Goal: Task Accomplishment & Management: Complete application form

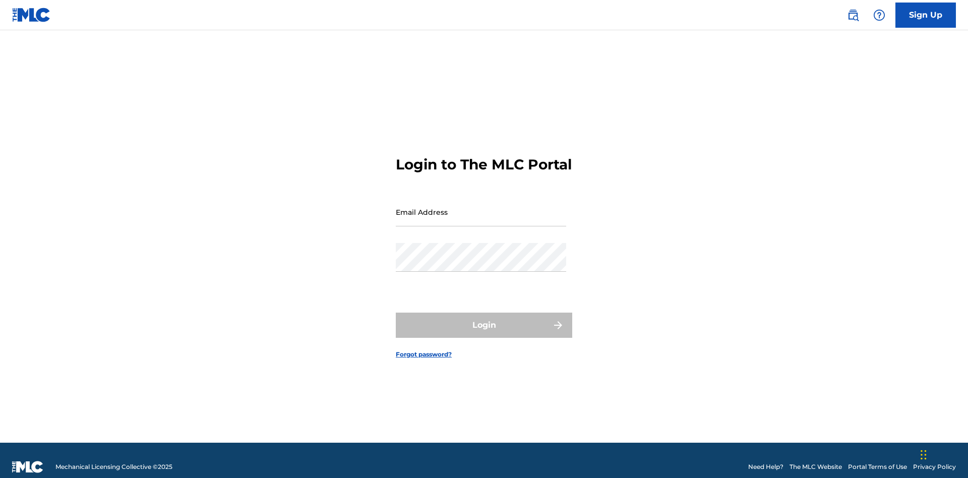
scroll to position [13, 0]
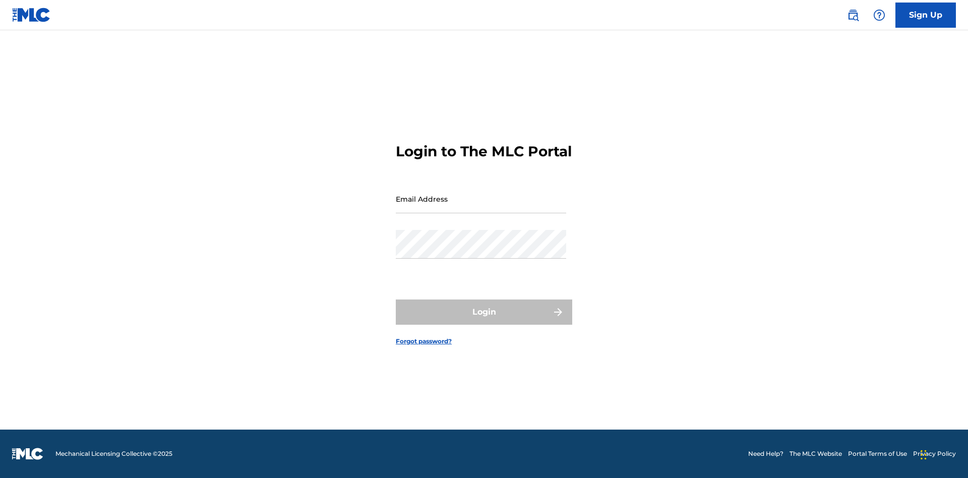
click at [481, 207] on input "Email Address" at bounding box center [481, 198] width 170 height 29
type input "[EMAIL_ADDRESS][DOMAIN_NAME]"
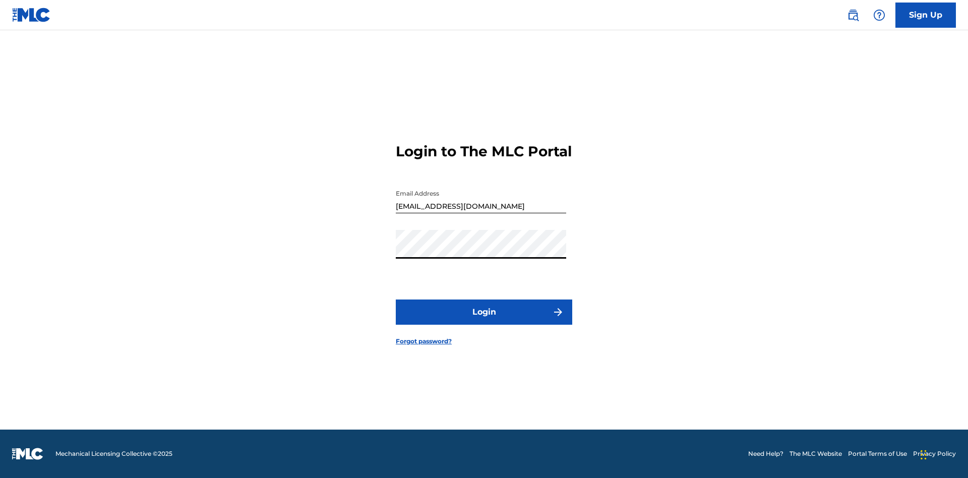
click at [484, 321] on button "Login" at bounding box center [484, 311] width 176 height 25
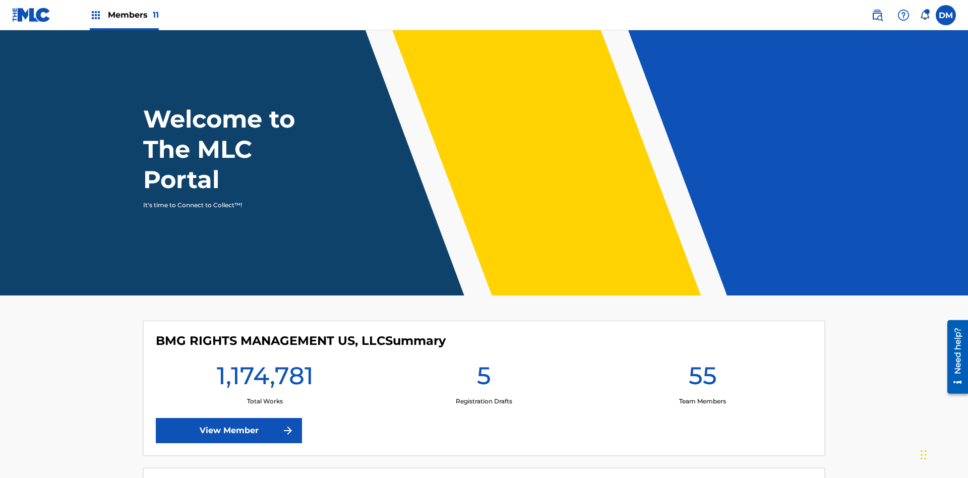
click at [124, 15] on span "Members 11" at bounding box center [133, 15] width 51 height 12
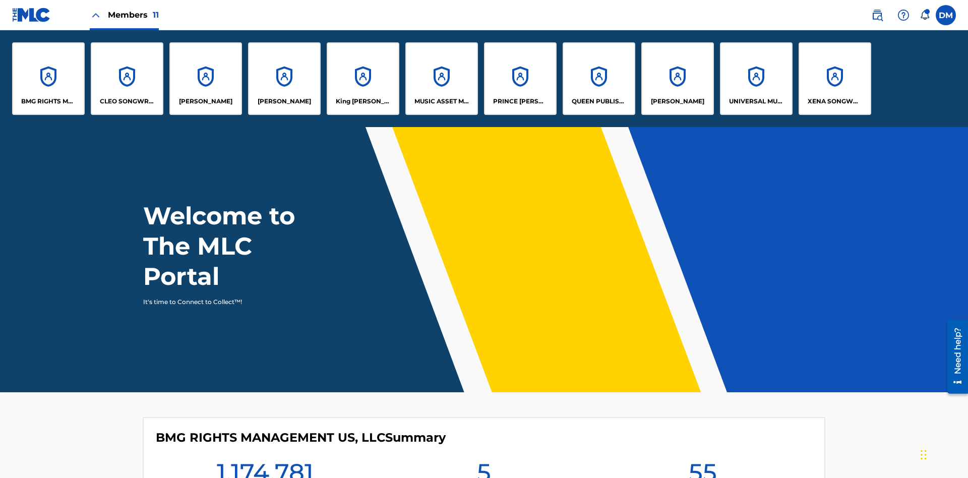
scroll to position [36, 0]
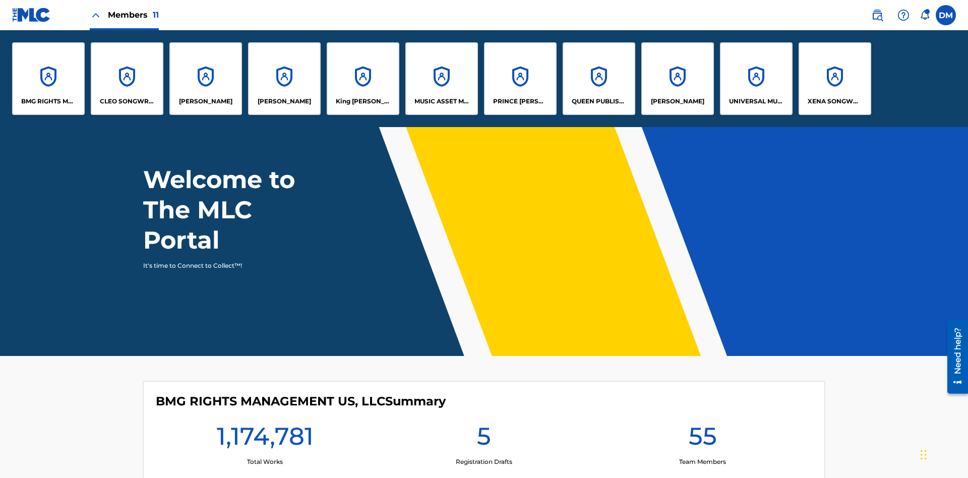
click at [755, 101] on p "UNIVERSAL MUSIC PUB GROUP" at bounding box center [756, 101] width 55 height 9
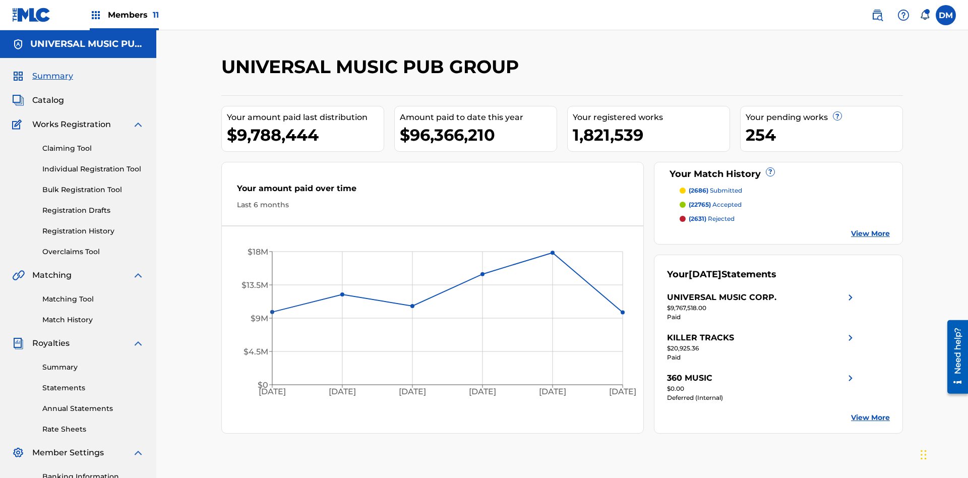
scroll to position [103, 0]
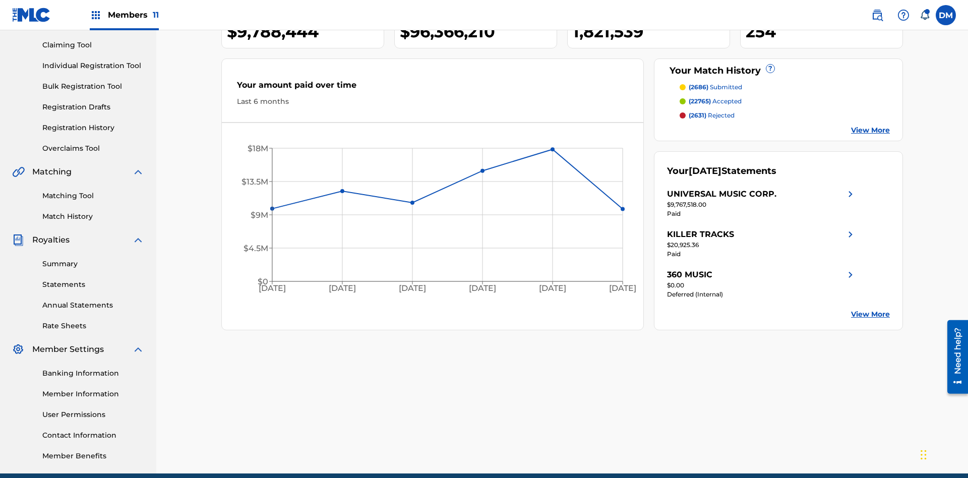
click at [93, 66] on link "Individual Registration Tool" at bounding box center [93, 65] width 102 height 11
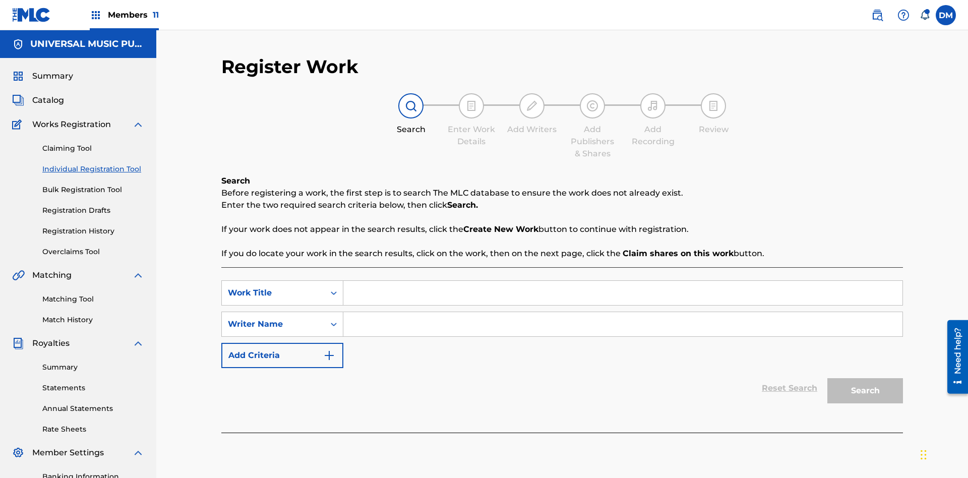
scroll to position [147, 0]
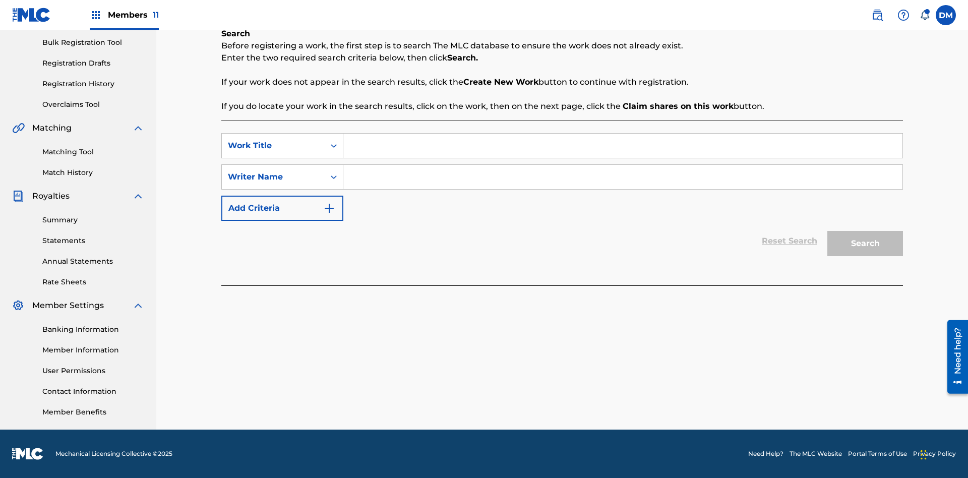
click at [622, 146] on input "Search Form" at bounding box center [622, 146] width 559 height 24
type input "Work to find in Pending Registration History"
click at [622, 177] on input "Search Form" at bounding box center [622, 177] width 559 height 24
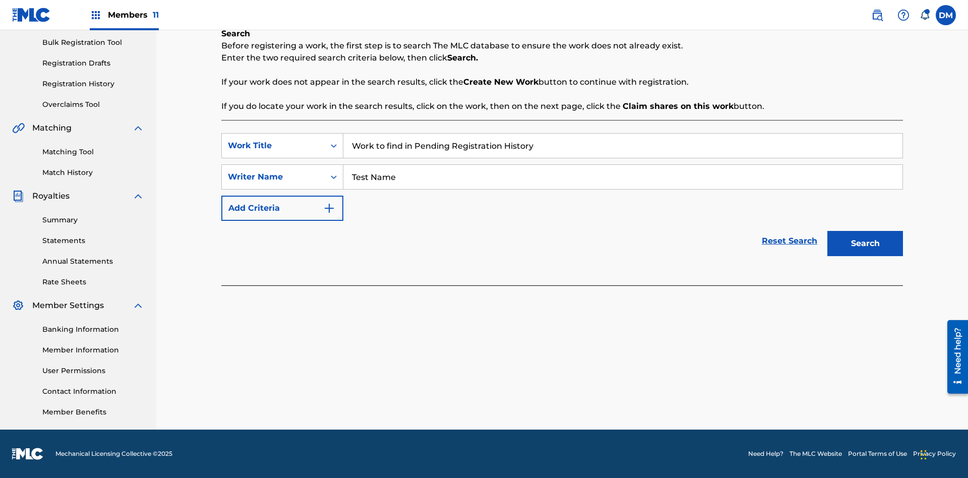
type input "Test Name"
click at [865, 243] on button "Search" at bounding box center [865, 243] width 76 height 25
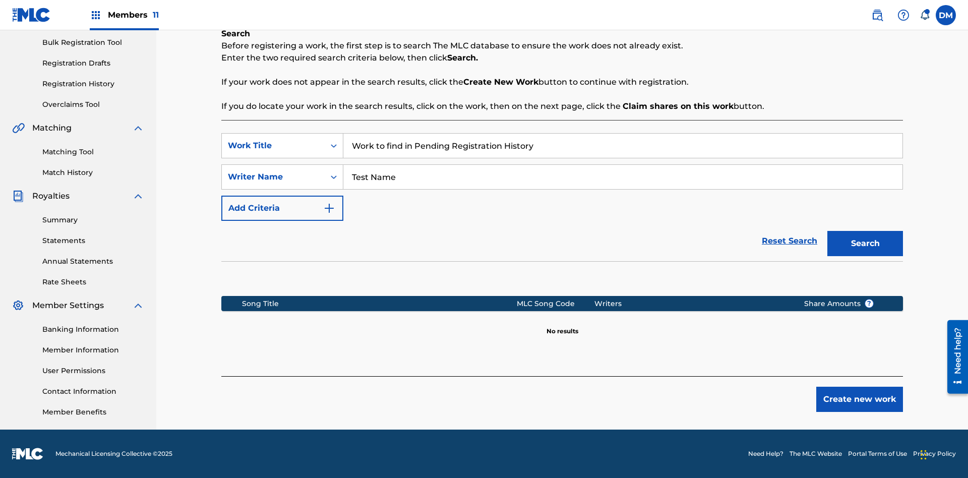
click at [859, 399] on button "Create new work" at bounding box center [859, 399] width 87 height 25
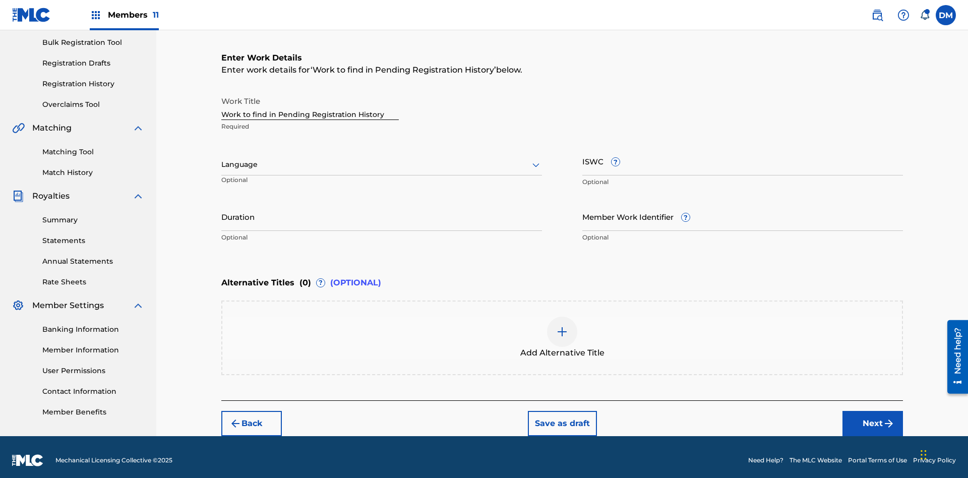
scroll to position [154, 0]
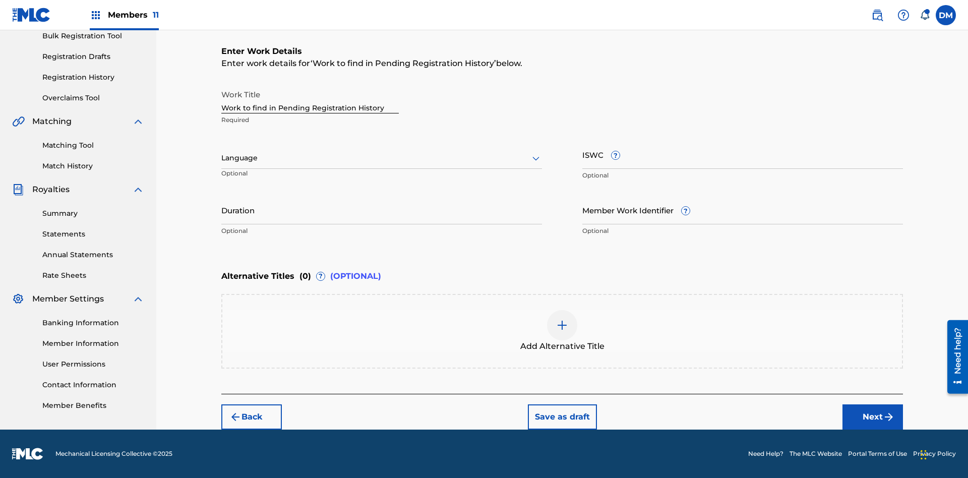
click at [382, 210] on input "Duration" at bounding box center [381, 210] width 321 height 29
type input "00:00"
click at [536, 158] on icon at bounding box center [536, 158] width 12 height 12
click at [742, 210] on input "Member Work Identifier ?" at bounding box center [742, 210] width 321 height 29
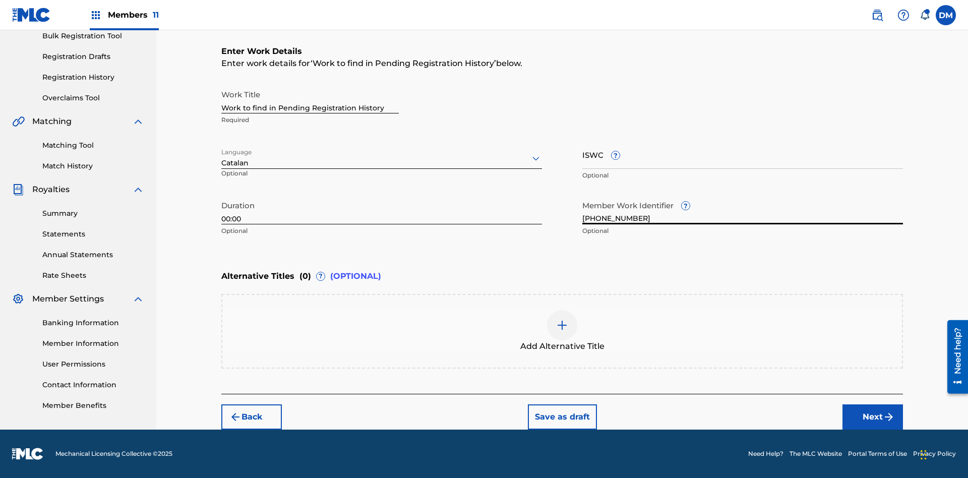
type input "[PHONE_NUMBER]"
click at [742, 154] on input "ISWC ?" at bounding box center [742, 154] width 321 height 29
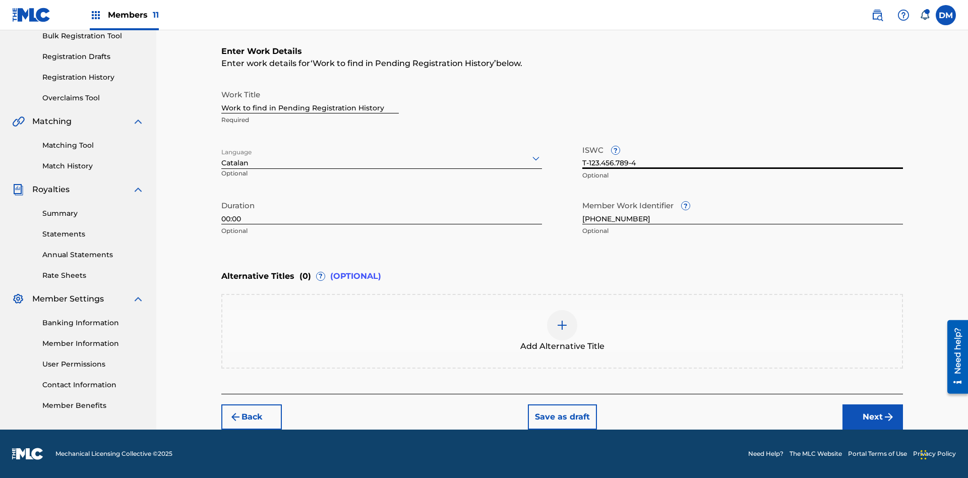
type input "T-123.456.789-4"
click at [562, 331] on img at bounding box center [562, 325] width 12 height 12
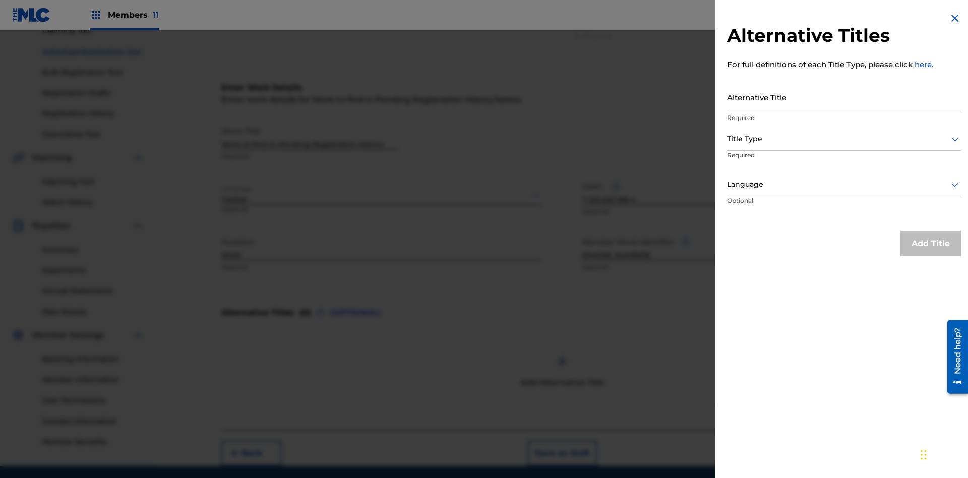
click at [844, 97] on input "Alternative Title" at bounding box center [844, 97] width 234 height 29
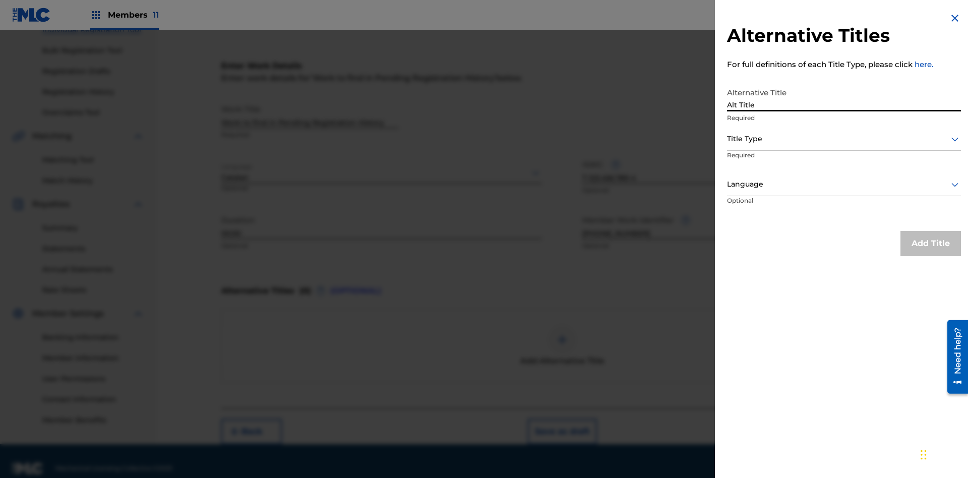
type input "Alt Title"
click at [844, 139] on div at bounding box center [844, 139] width 234 height 13
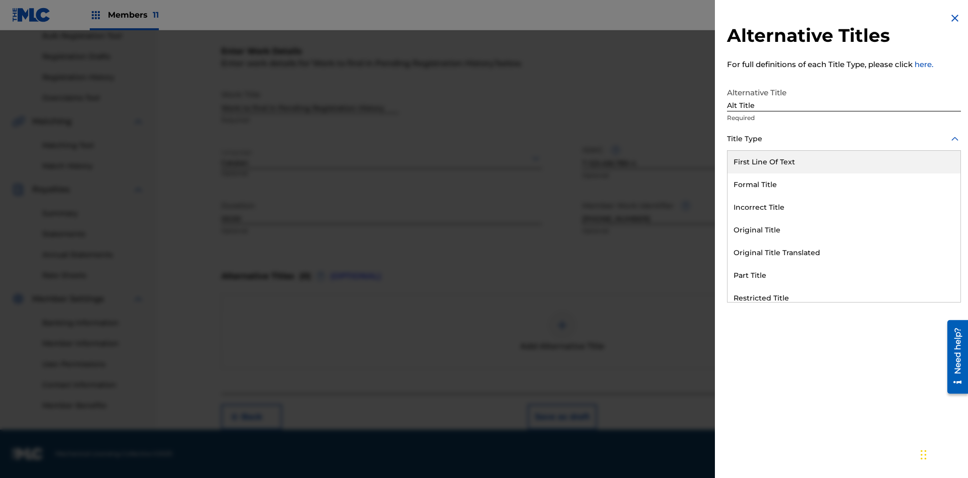
click at [844, 230] on div "Original Title" at bounding box center [843, 230] width 233 height 23
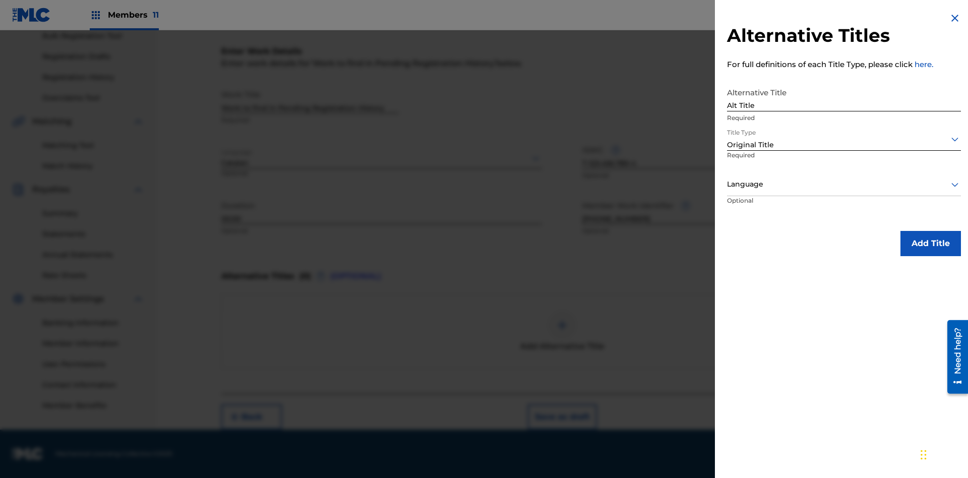
click at [844, 184] on div at bounding box center [844, 184] width 234 height 13
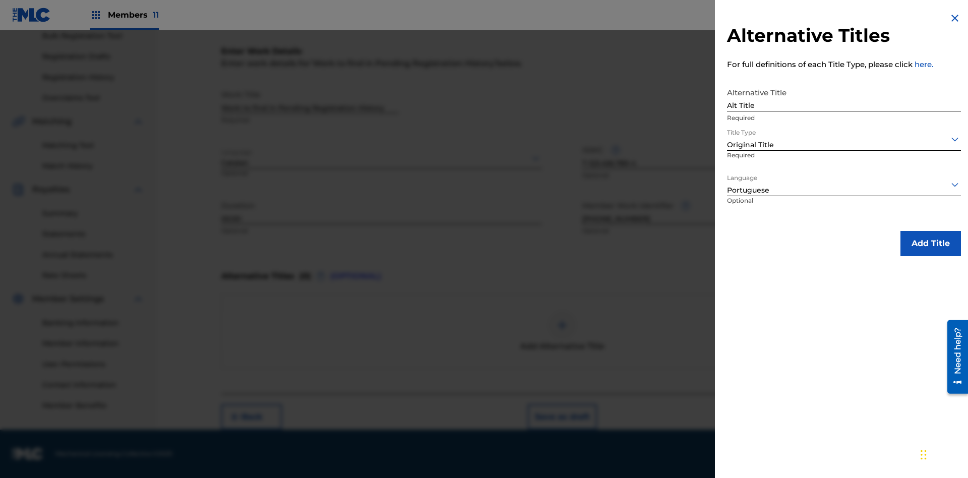
click at [930, 243] on button "Add Title" at bounding box center [930, 243] width 60 height 25
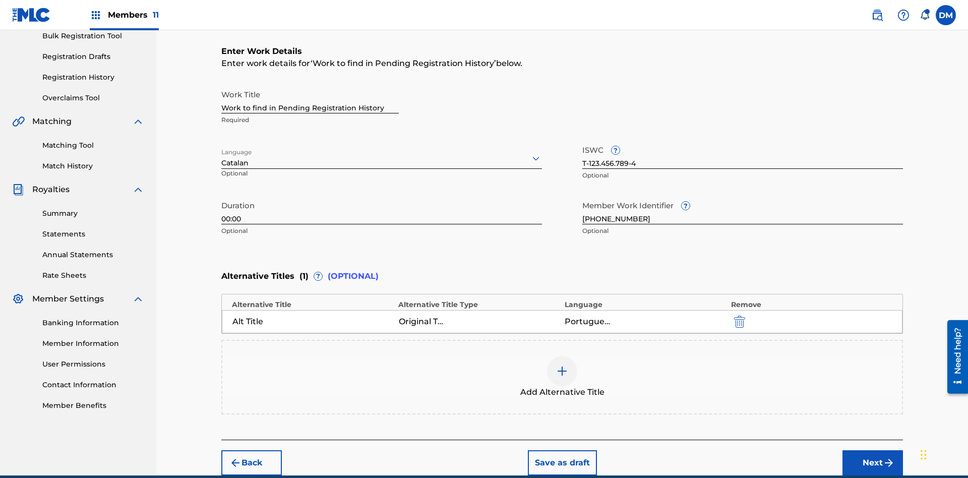
scroll to position [200, 0]
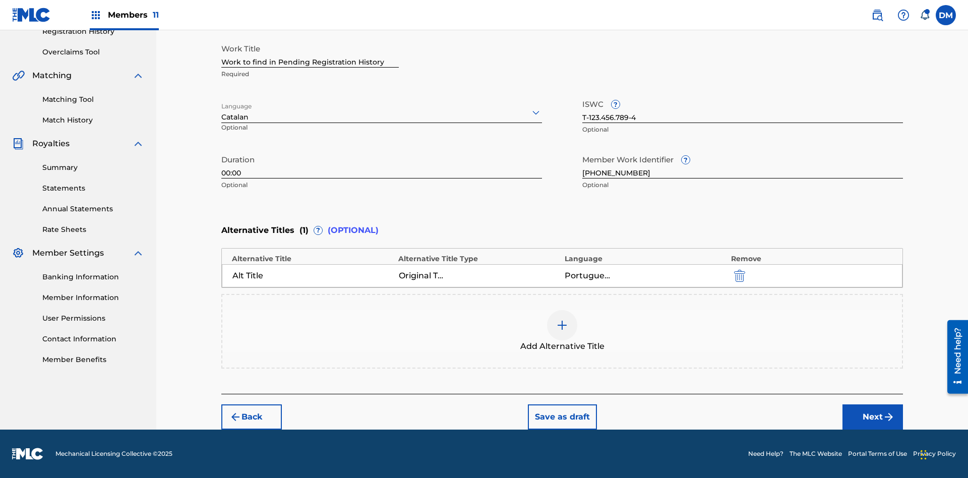
click at [872, 417] on button "Next" at bounding box center [872, 416] width 60 height 25
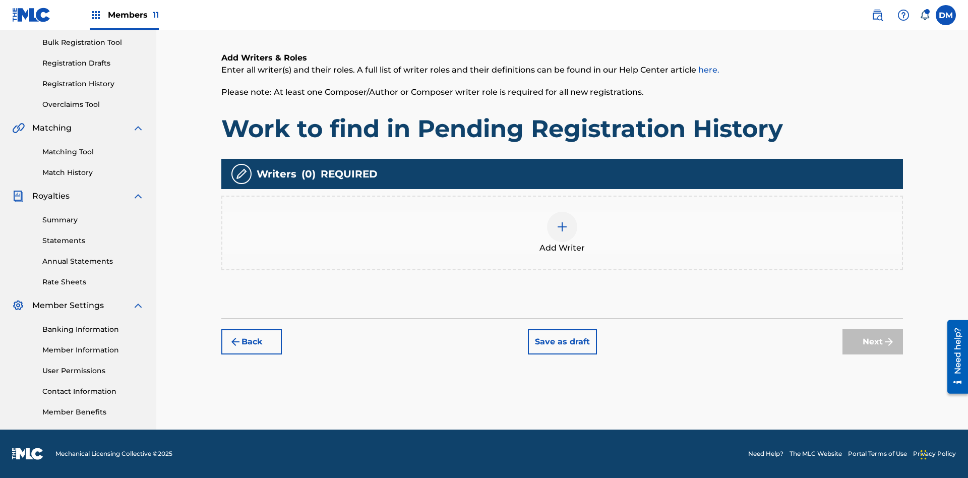
scroll to position [147, 0]
click at [562, 232] on img at bounding box center [562, 227] width 12 height 12
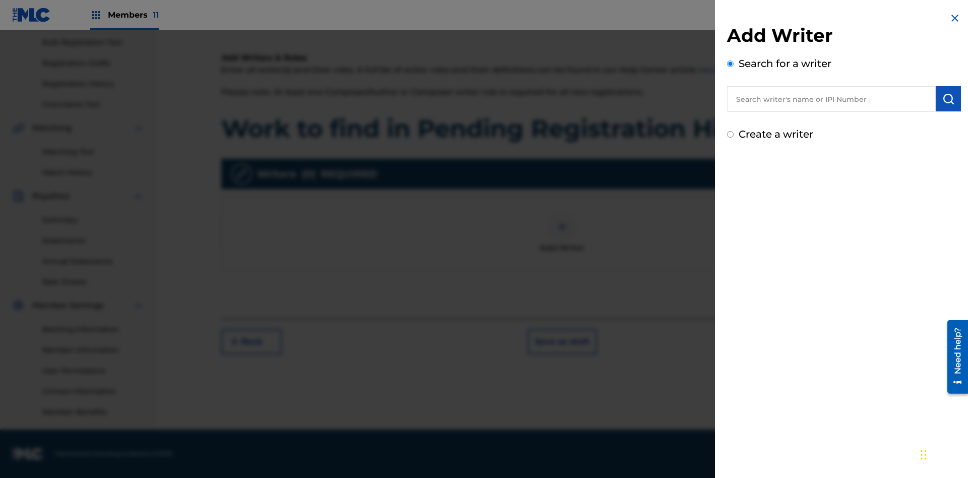
click at [831, 99] on input "text" at bounding box center [831, 98] width 209 height 25
type input "Test2025.08.22.05.09.23"
click at [948, 99] on img "submit" at bounding box center [948, 99] width 12 height 12
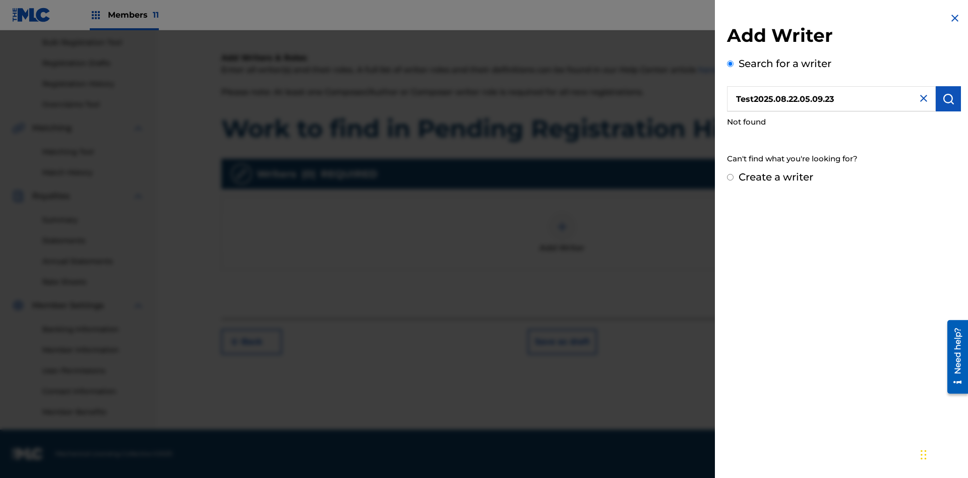
click at [730, 177] on input "Create a writer" at bounding box center [730, 177] width 7 height 7
radio input "false"
radio input "true"
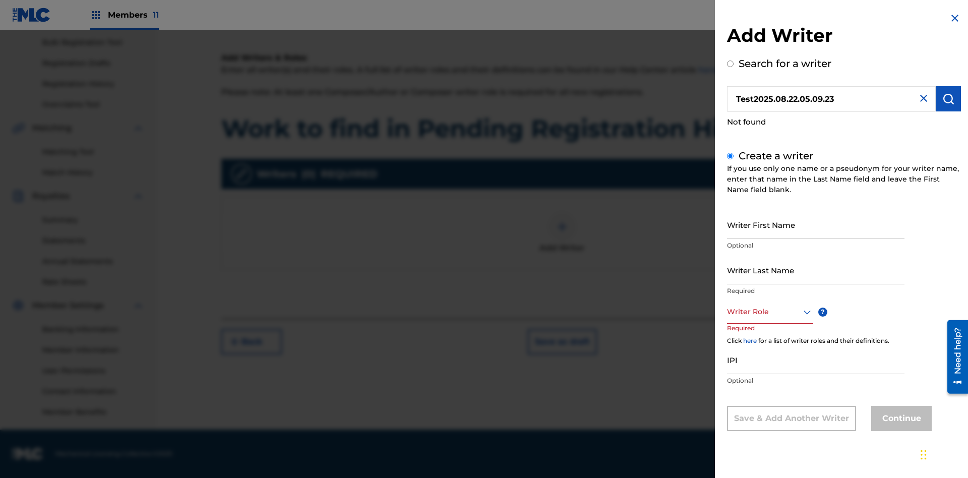
click at [815, 224] on input "Writer First Name" at bounding box center [815, 224] width 177 height 29
type input "Test2025.08.22.05.09.26"
click at [815, 270] on input "Writer Last Name" at bounding box center [815, 270] width 177 height 29
type input "Test2025.08.22.05.09.27"
click at [769, 311] on div at bounding box center [770, 311] width 86 height 13
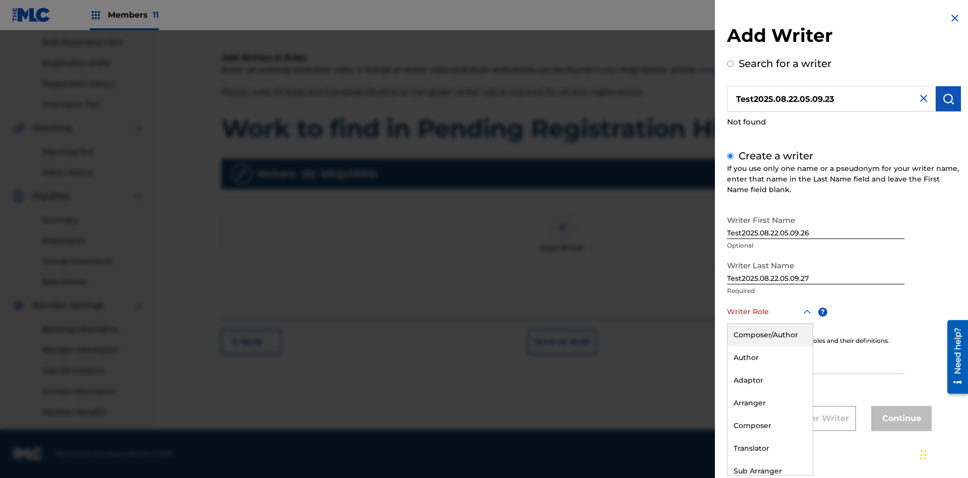
click at [769, 425] on div "Composer" at bounding box center [769, 425] width 85 height 23
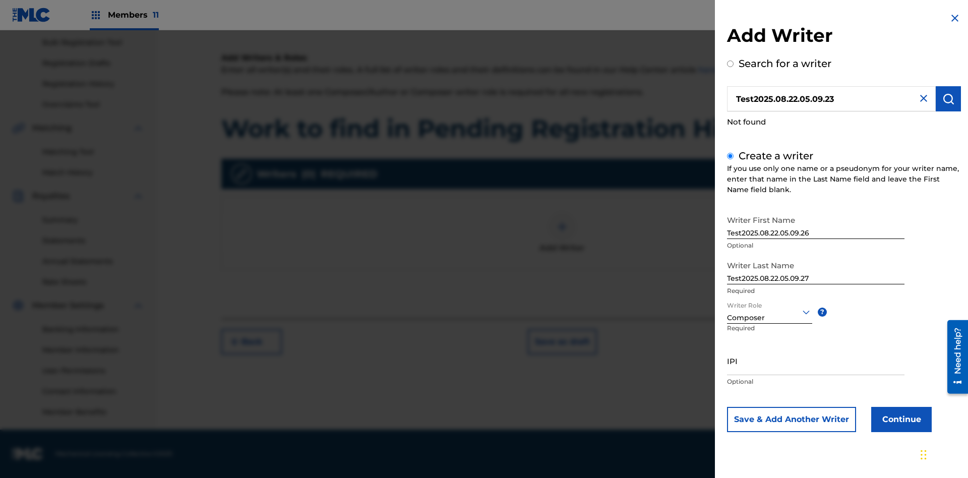
click at [815, 360] on input "IPI" at bounding box center [815, 360] width 177 height 29
type input "00000000000"
click at [900, 419] on button "Continue" at bounding box center [901, 419] width 60 height 25
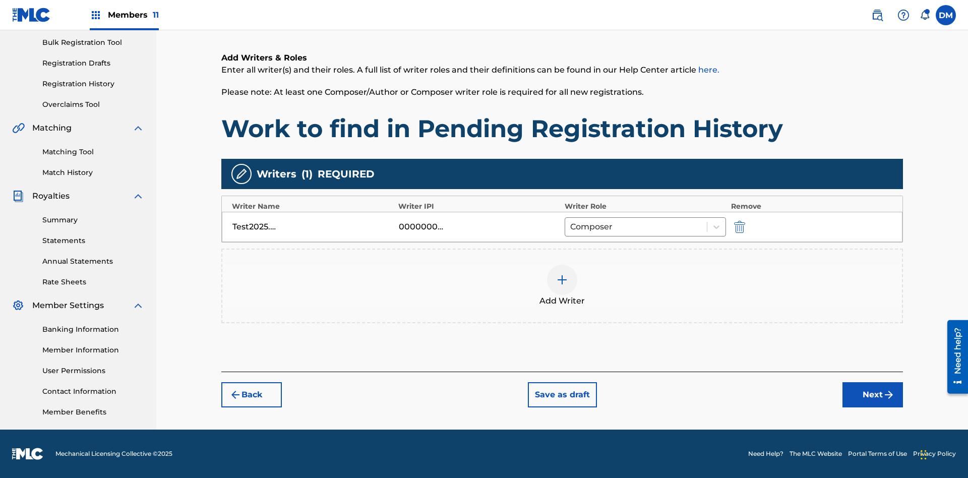
click at [872, 395] on button "Next" at bounding box center [872, 394] width 60 height 25
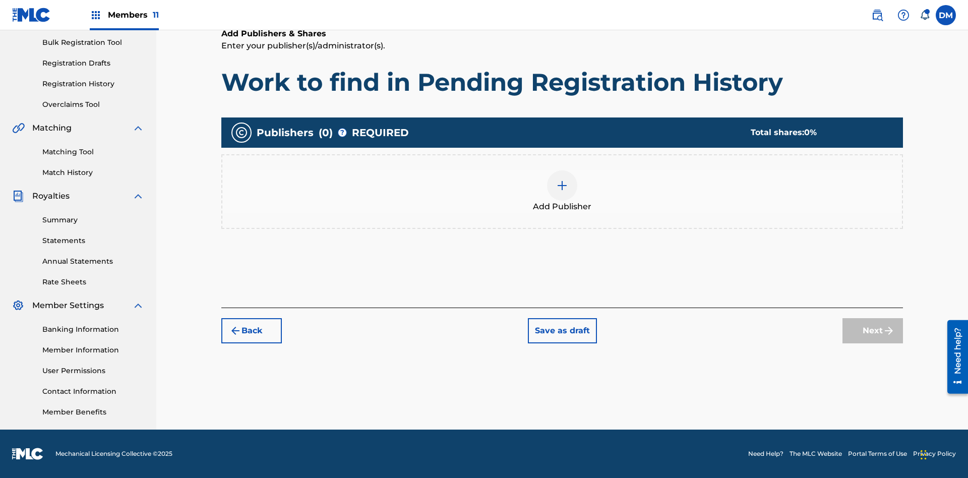
click at [562, 185] on img at bounding box center [562, 185] width 12 height 12
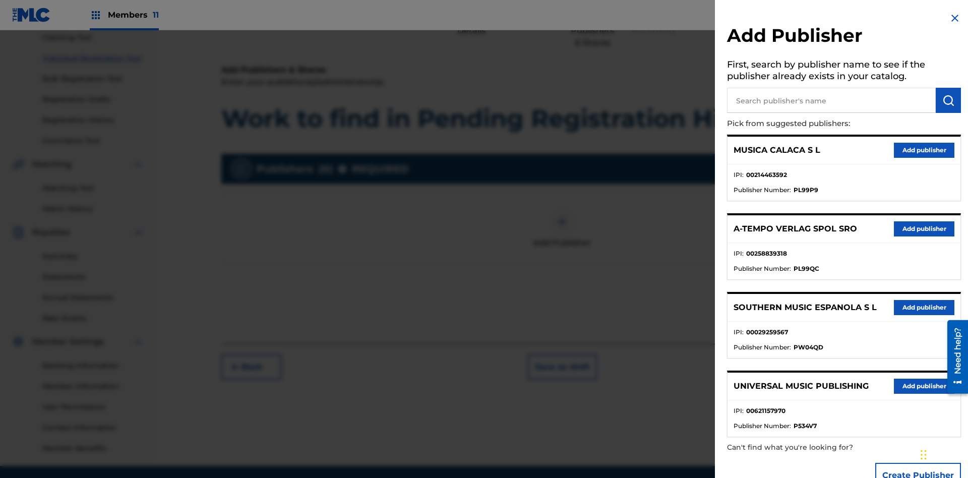
click at [831, 100] on input "text" at bounding box center [831, 100] width 209 height 25
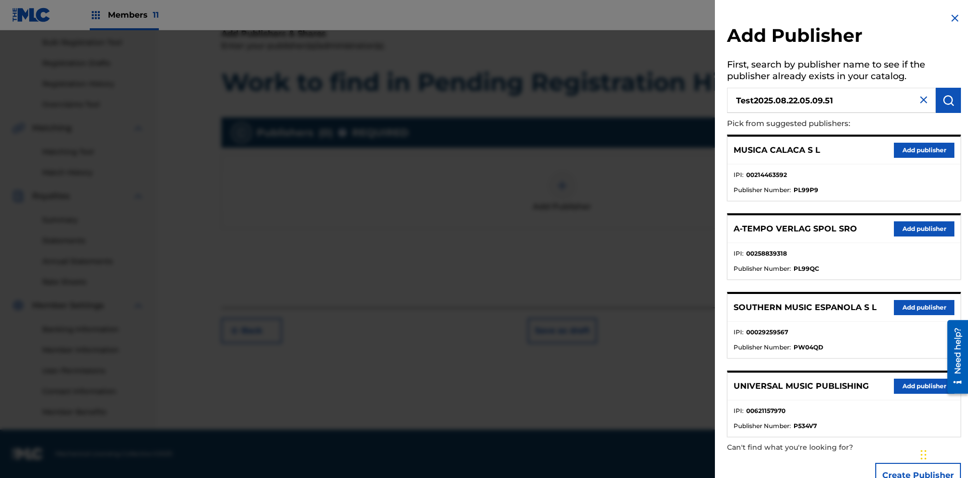
type input "Test2025.08.22.05.09.51"
click at [948, 100] on img "submit" at bounding box center [948, 100] width 12 height 12
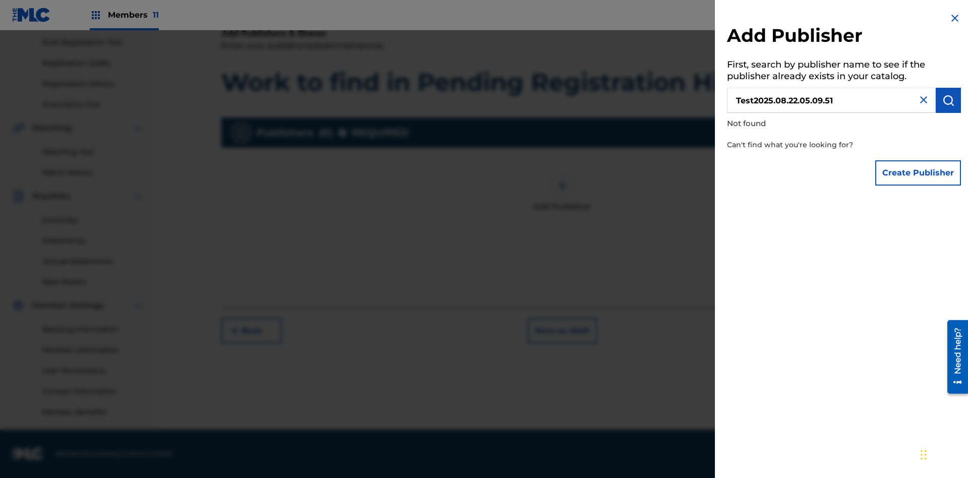
click at [918, 172] on button "Create Publisher" at bounding box center [918, 172] width 86 height 25
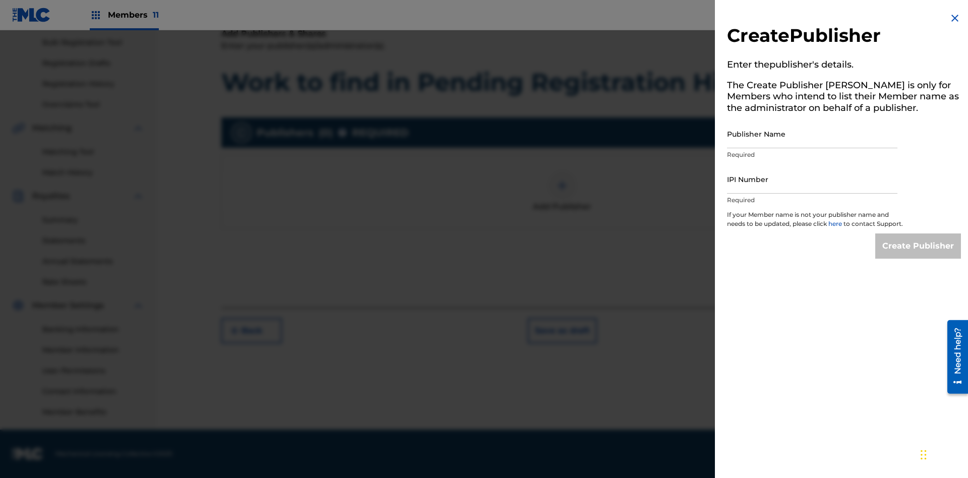
click at [812, 134] on input "Publisher Name" at bounding box center [812, 133] width 170 height 29
type input "Test2025.08.22.05.09.56"
click at [812, 179] on input "IPI Number" at bounding box center [812, 179] width 170 height 29
type input "00000000000"
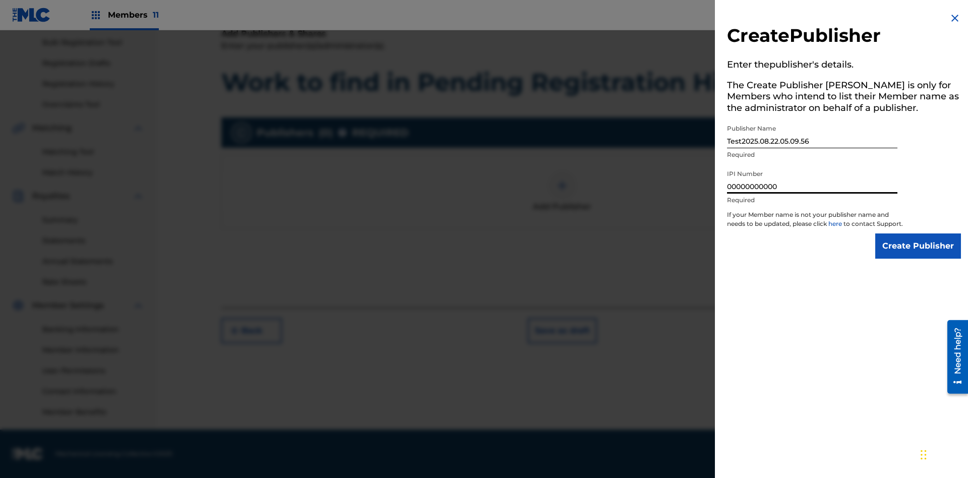
click at [918, 255] on input "Create Publisher" at bounding box center [918, 245] width 86 height 25
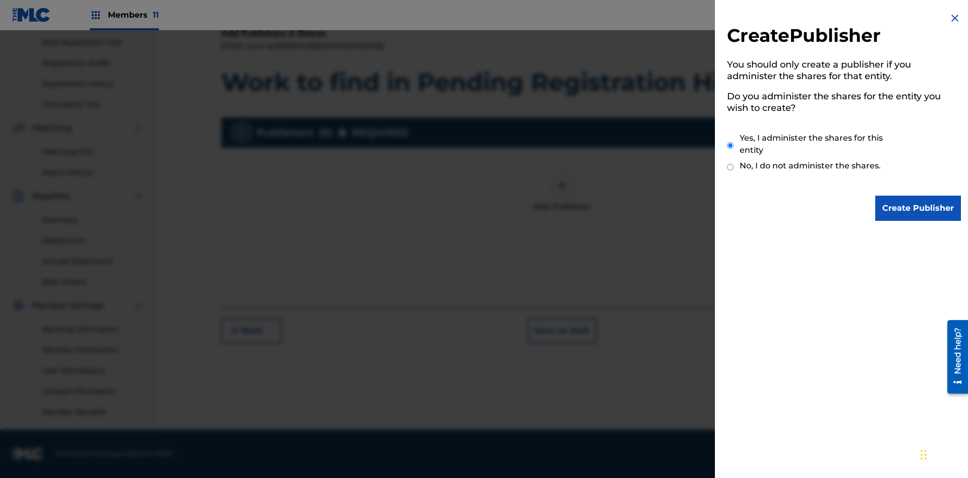
click at [730, 145] on input "Yes, I administer the shares for this entity" at bounding box center [730, 146] width 7 height 22
click at [918, 208] on input "Create Publisher" at bounding box center [918, 208] width 86 height 25
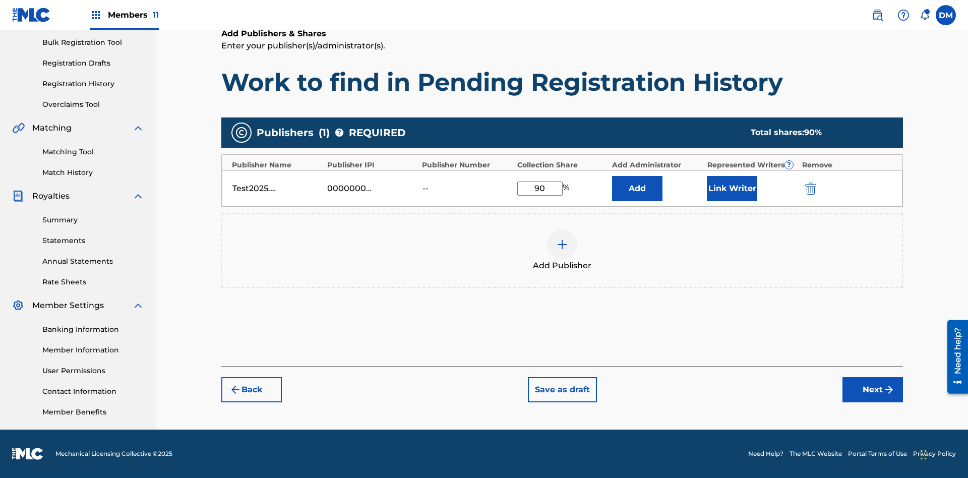
type input "90"
click at [732, 188] on button "Link Writer" at bounding box center [732, 188] width 50 height 25
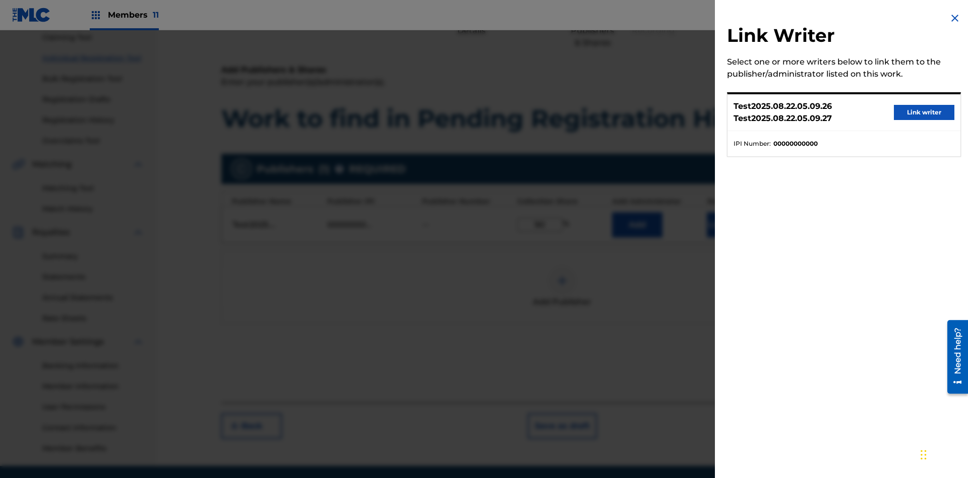
click at [924, 112] on button "Link writer" at bounding box center [924, 112] width 60 height 15
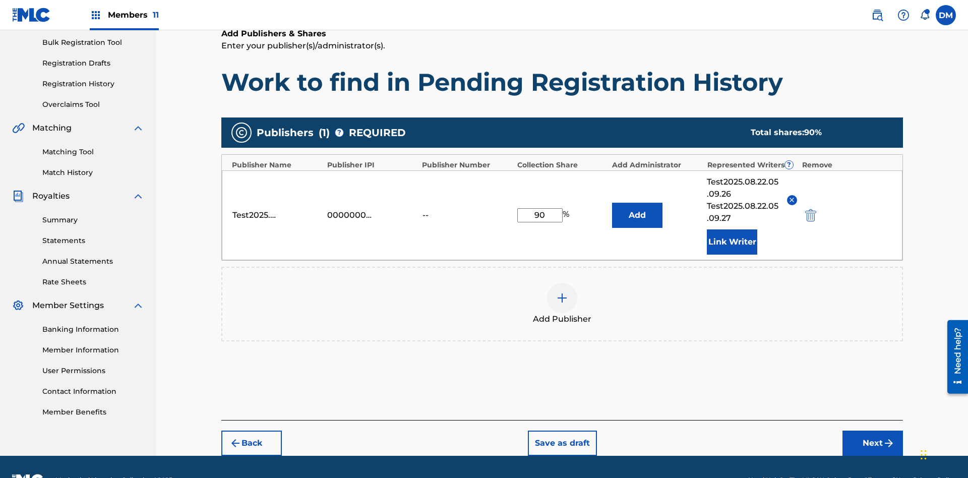
scroll to position [173, 0]
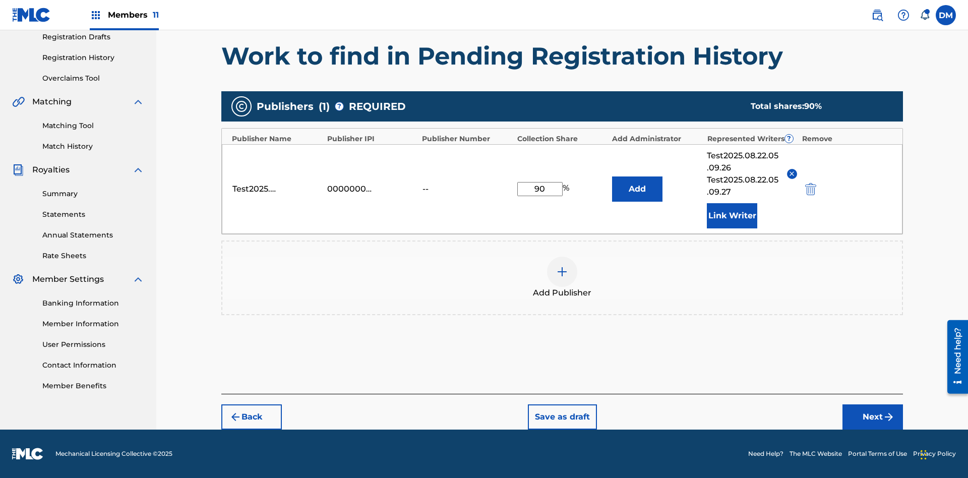
click at [732, 215] on button "Link Writer" at bounding box center [732, 215] width 50 height 25
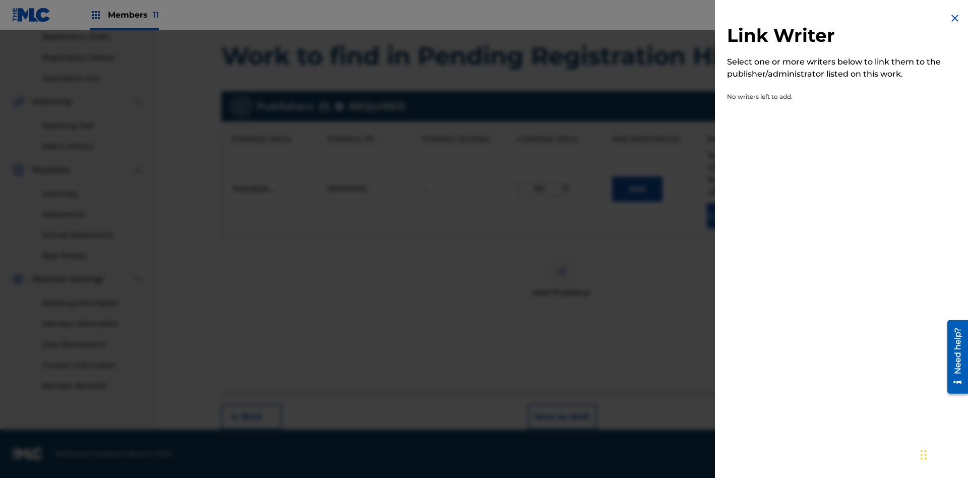
click at [955, 18] on img at bounding box center [954, 18] width 12 height 12
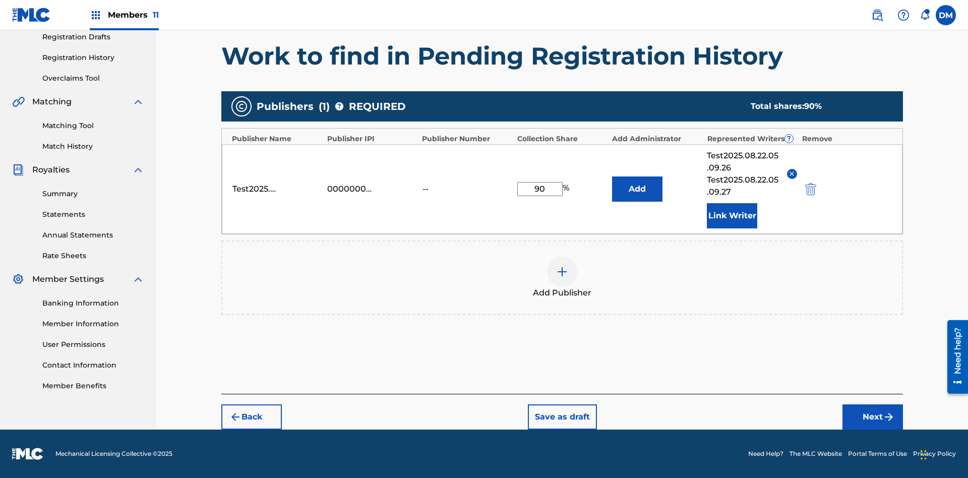
click at [637, 188] on button "Add" at bounding box center [637, 188] width 50 height 25
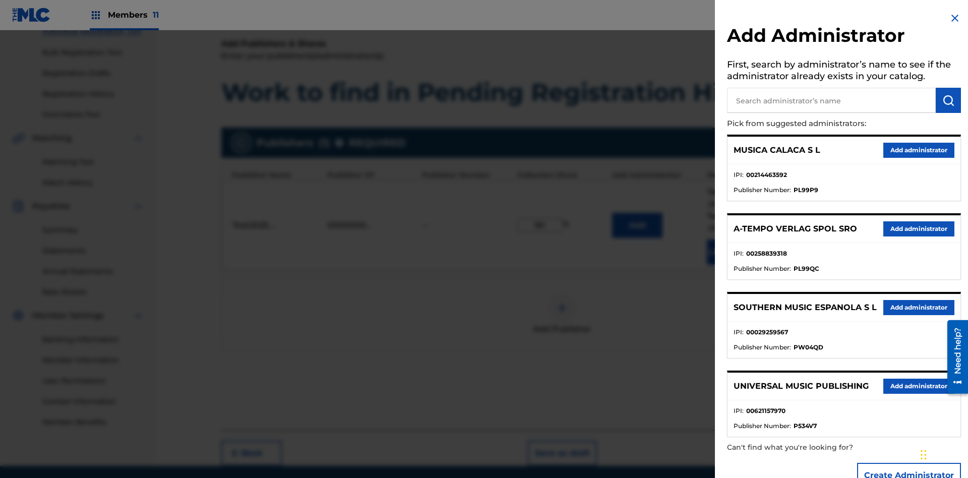
click at [831, 100] on input "text" at bounding box center [831, 100] width 209 height 25
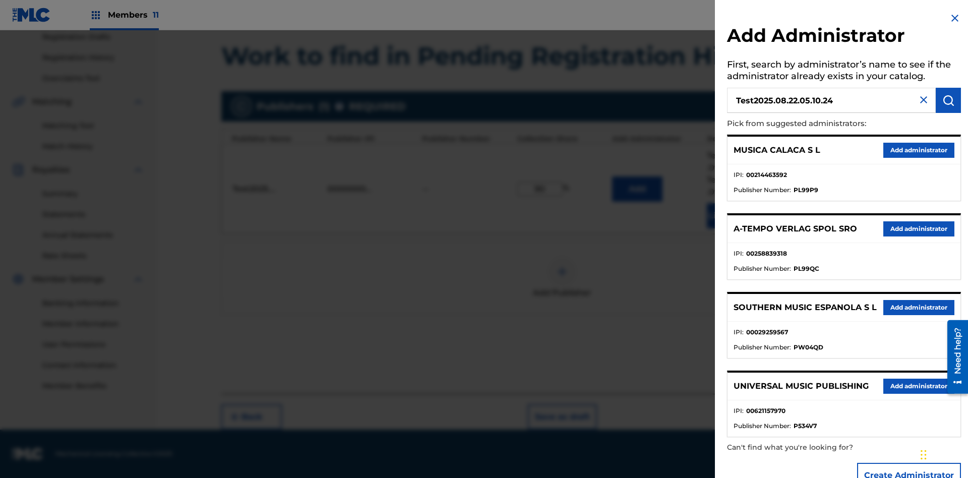
type input "Test2025.08.22.05.10.24"
click at [948, 100] on img "submit" at bounding box center [948, 100] width 12 height 12
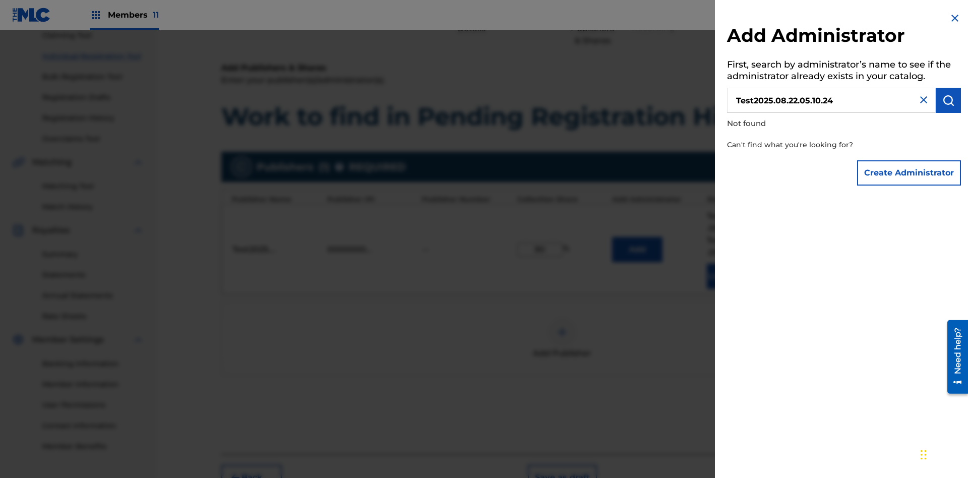
click at [909, 172] on button "Create Administrator" at bounding box center [909, 172] width 104 height 25
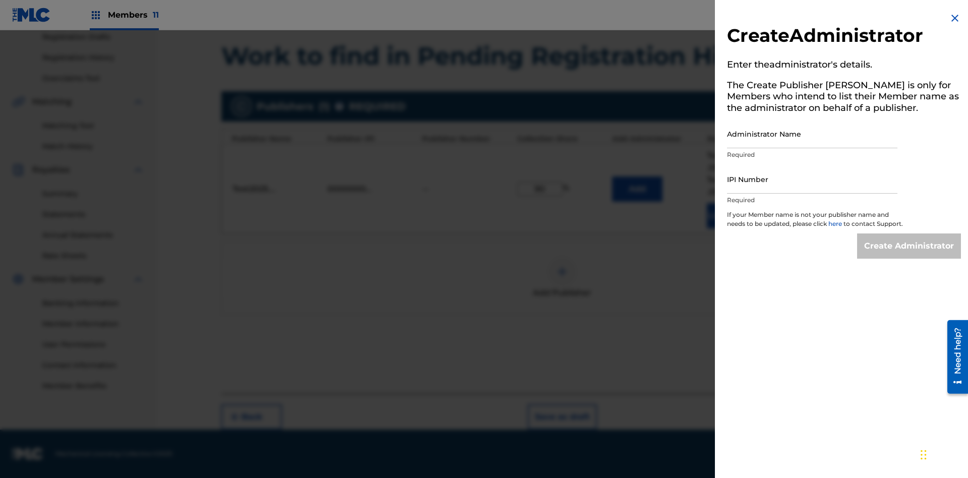
click at [812, 134] on input "Administrator Name" at bounding box center [812, 133] width 170 height 29
type input "Test2025.08.22.05.10.31"
click at [812, 179] on input "IPI Number" at bounding box center [812, 179] width 170 height 29
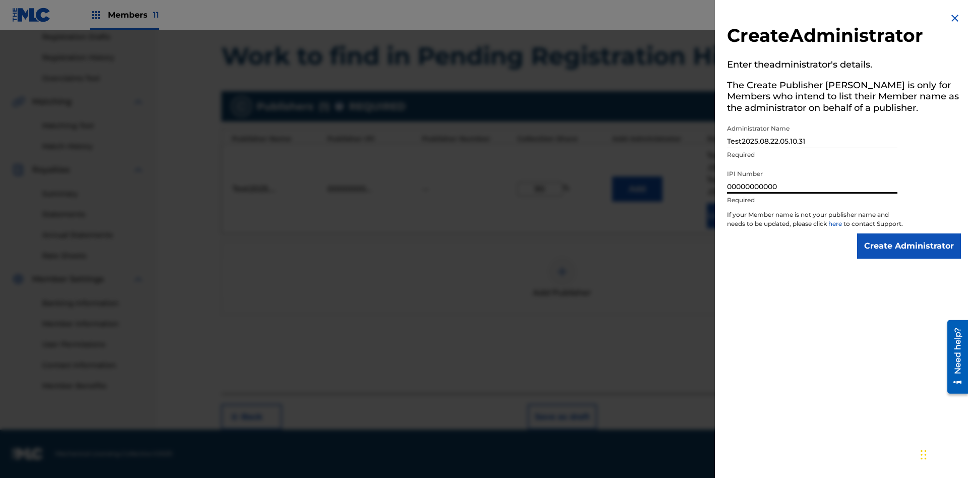
type input "00000000000"
click at [909, 255] on input "Create Administrator" at bounding box center [909, 245] width 104 height 25
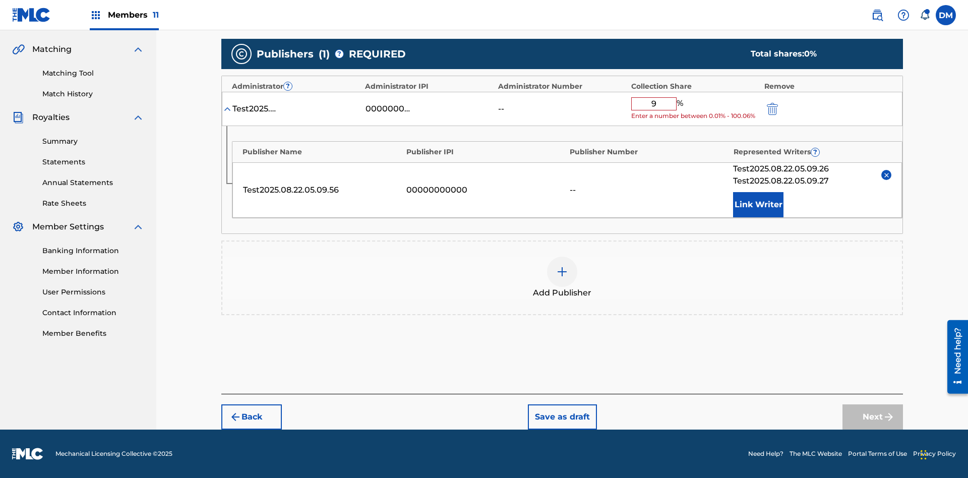
type input "90"
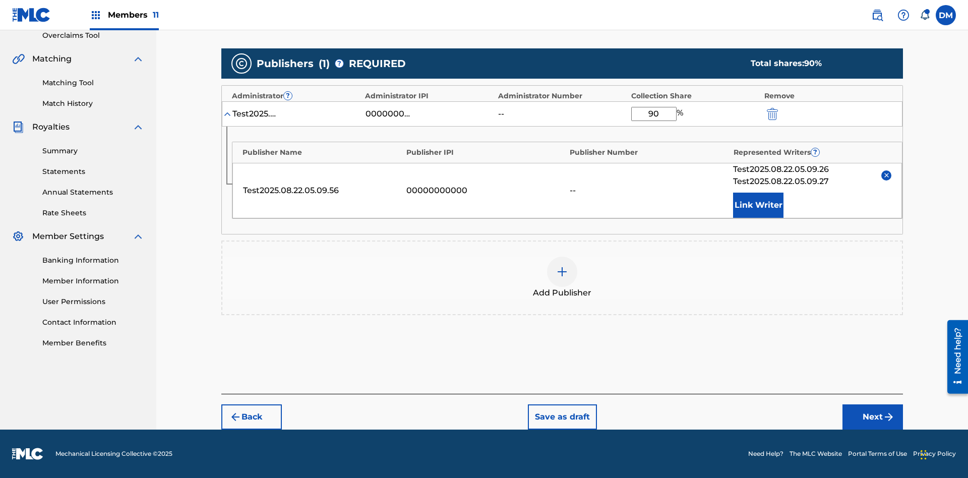
scroll to position [216, 0]
click at [872, 417] on button "Next" at bounding box center [872, 416] width 60 height 25
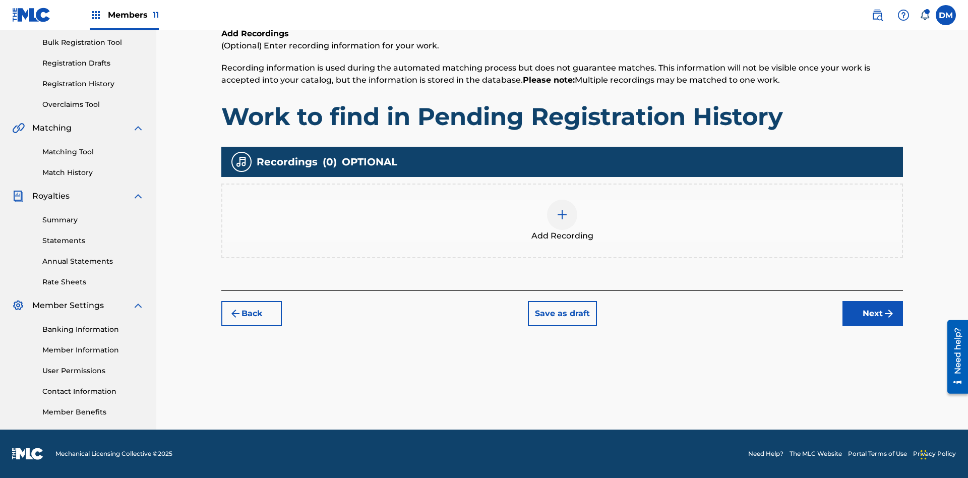
scroll to position [147, 0]
click at [562, 220] on img at bounding box center [562, 215] width 12 height 12
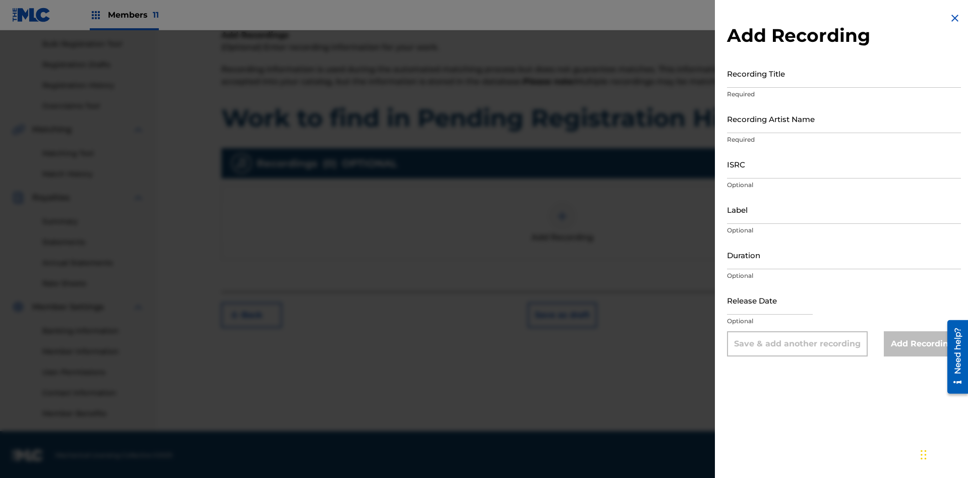
click at [844, 73] on input "Recording Title" at bounding box center [844, 73] width 234 height 29
type input "Best Song Ever"
click at [844, 118] on input "Recording Artist Name" at bounding box center [844, 118] width 234 height 29
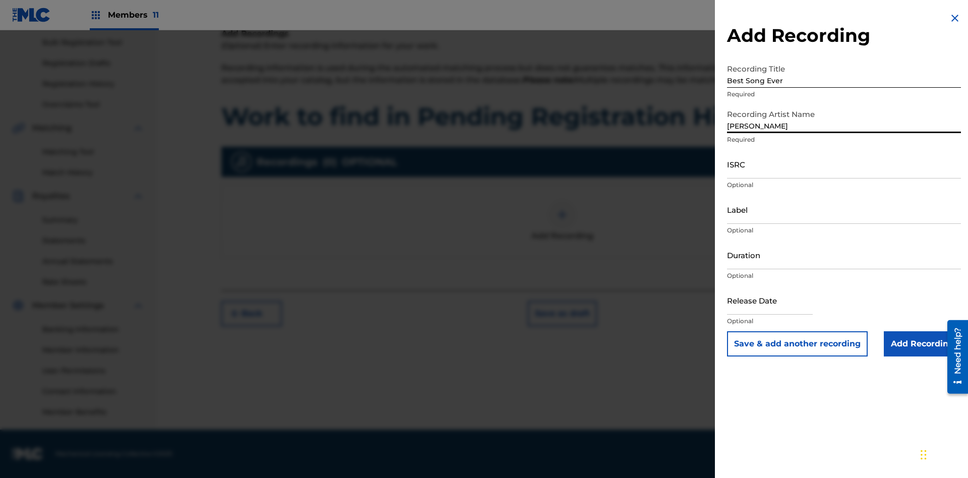
type input "[PERSON_NAME]"
click at [844, 164] on input "ISRC" at bounding box center [844, 164] width 234 height 29
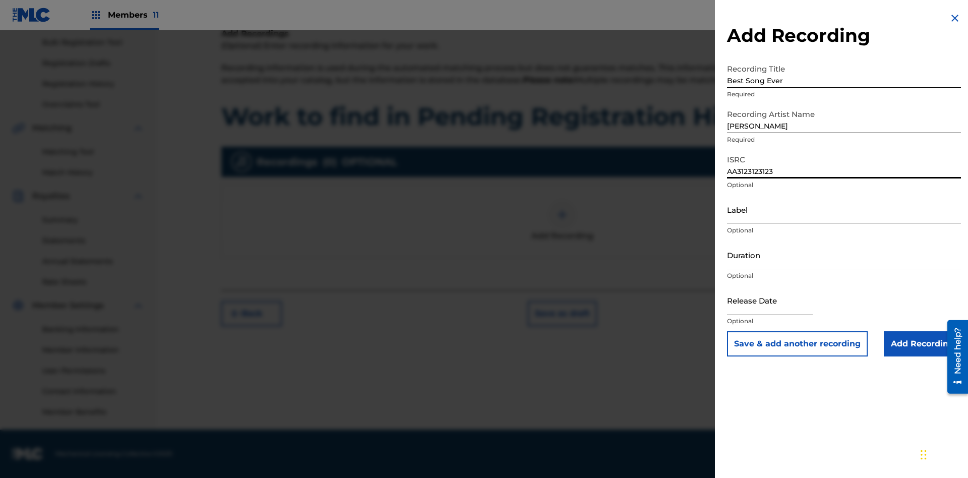
type input "AA3123123123"
click at [844, 209] on input "Label" at bounding box center [844, 209] width 234 height 29
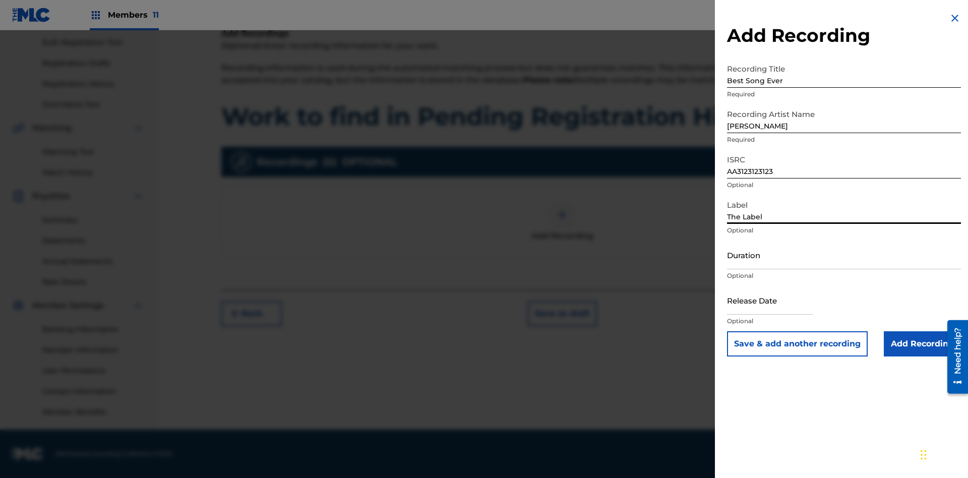
type input "The Label"
click at [844, 255] on input "Duration" at bounding box center [844, 254] width 234 height 29
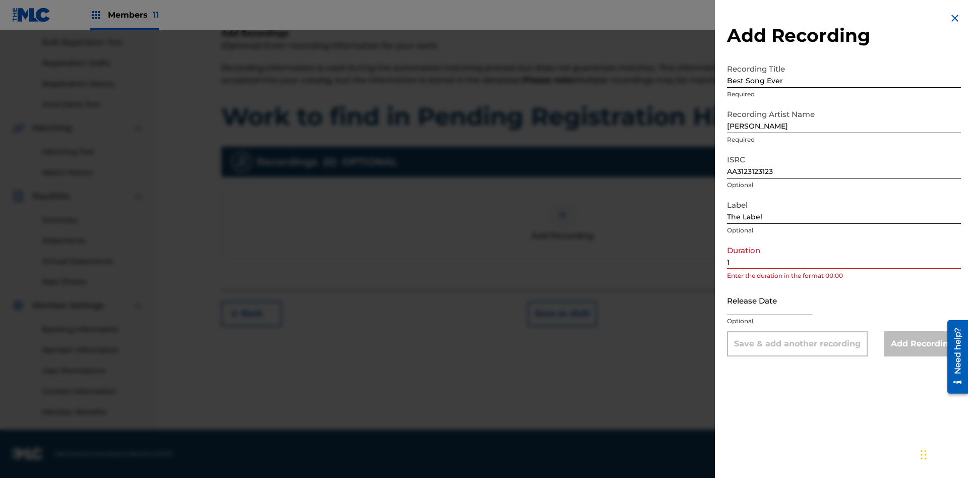
click at [844, 255] on input "1" at bounding box center [844, 254] width 234 height 29
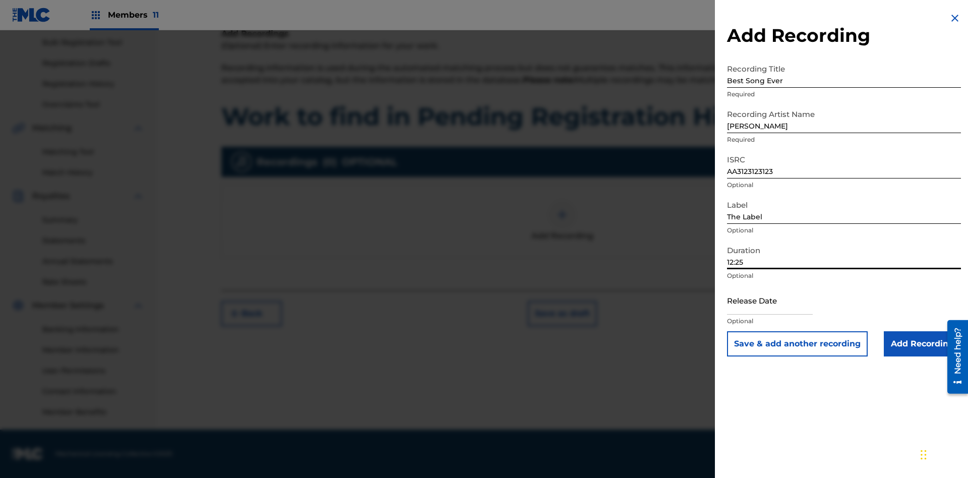
type input "12:25"
click at [778, 301] on input "text" at bounding box center [770, 300] width 86 height 29
select select "7"
select select "2025"
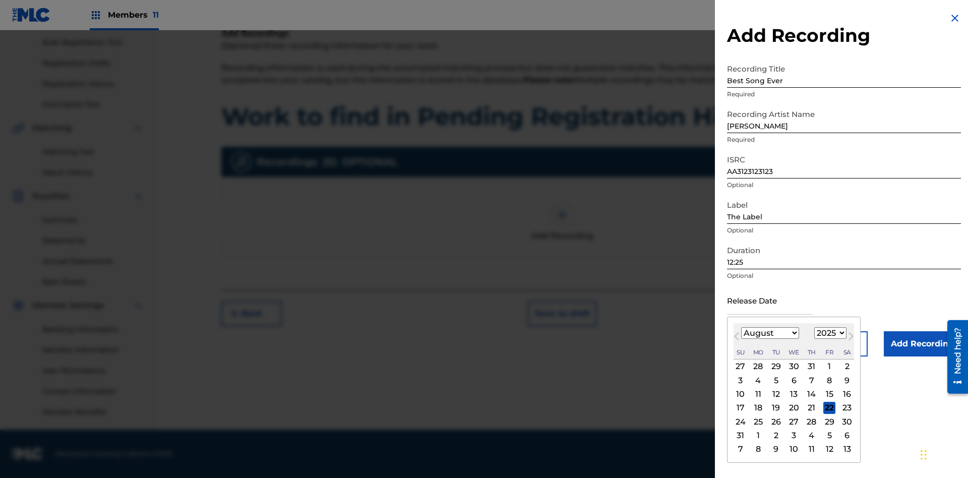
click at [769, 333] on select "January February March April May June July August September October November De…" at bounding box center [770, 333] width 58 height 12
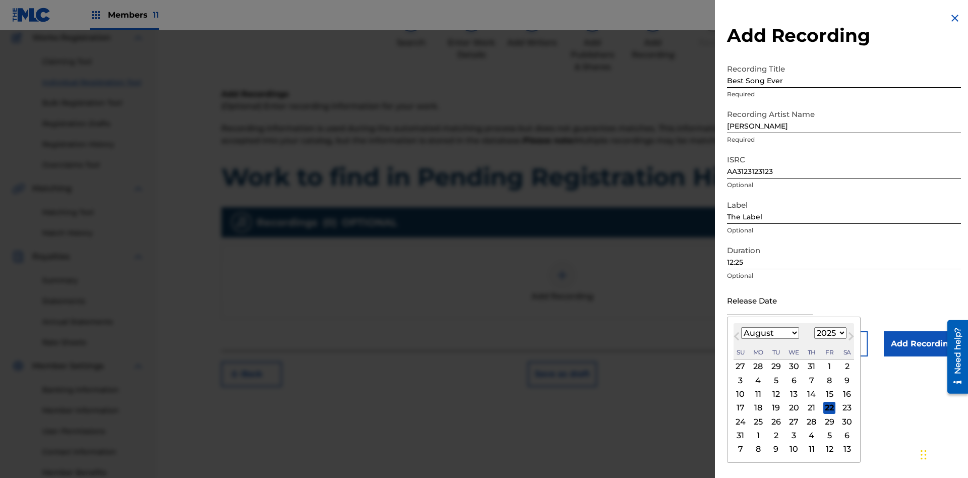
select select "3"
click at [829, 333] on select "1900 1901 1902 1903 1904 1905 1906 1907 1908 1909 1910 1911 1912 1913 1914 1915…" at bounding box center [830, 333] width 32 height 12
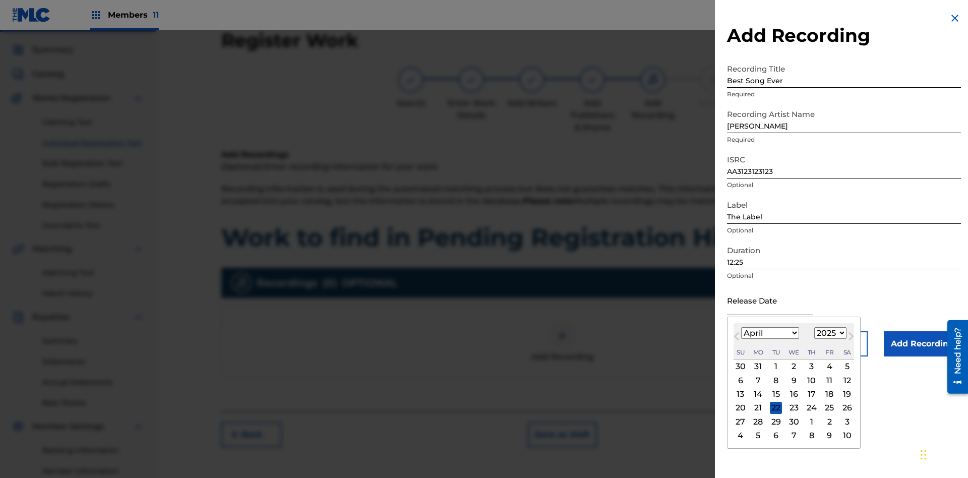
select select "2021"
click at [829, 333] on select "1900 1901 1902 1903 1904 1905 1906 1907 1908 1909 1910 1911 1912 1913 1914 1915…" at bounding box center [830, 333] width 32 height 12
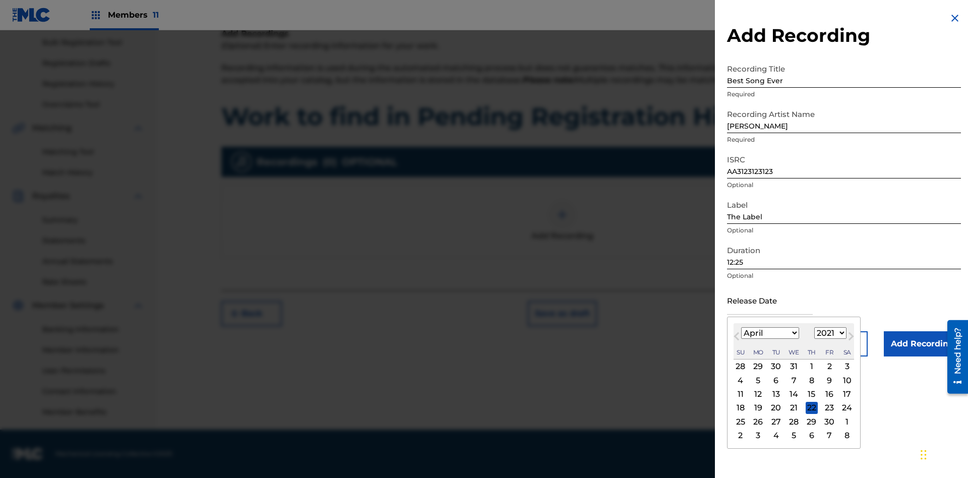
click at [810, 366] on div "1" at bounding box center [811, 366] width 12 height 12
type input "[DATE]"
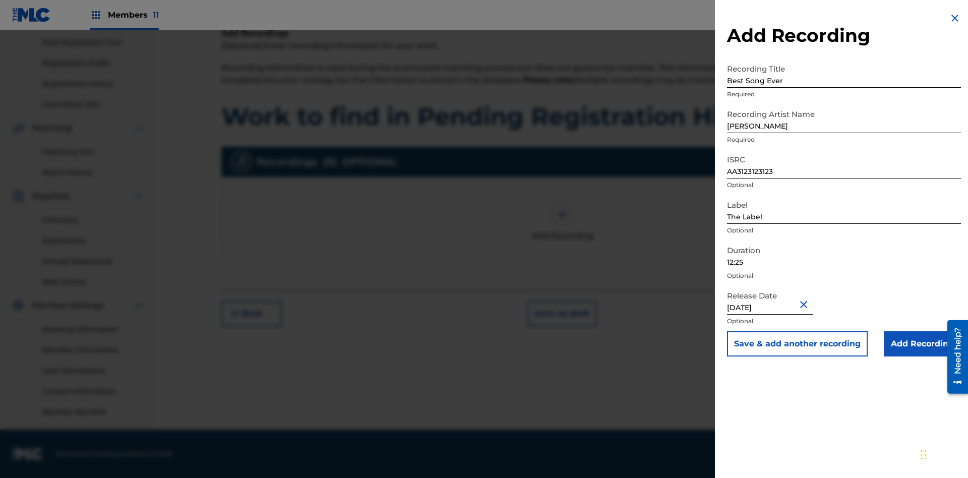
click at [922, 344] on input "Add Recording" at bounding box center [921, 343] width 77 height 25
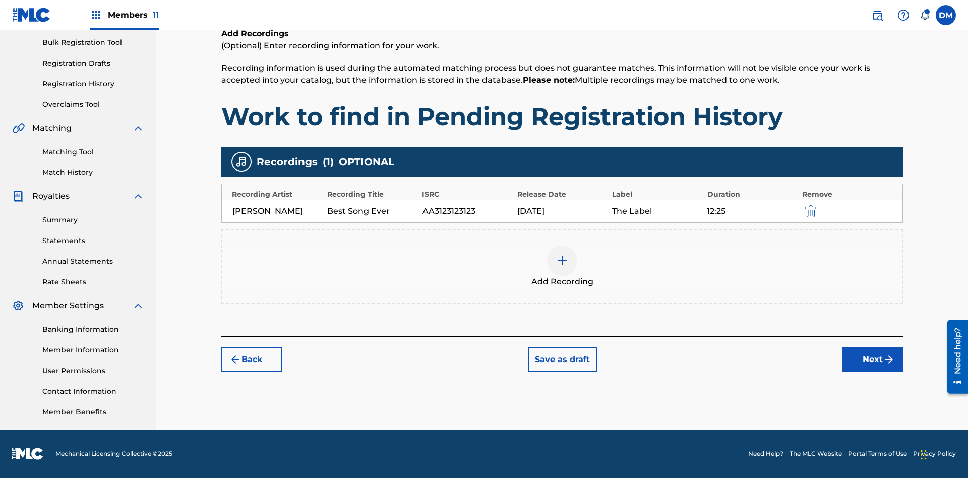
click at [872, 359] on button "Next" at bounding box center [872, 359] width 60 height 25
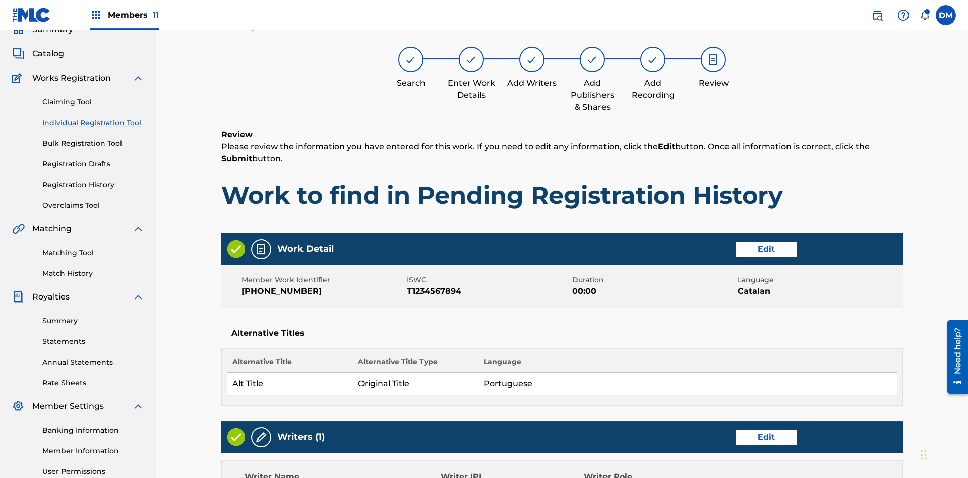
scroll to position [475, 0]
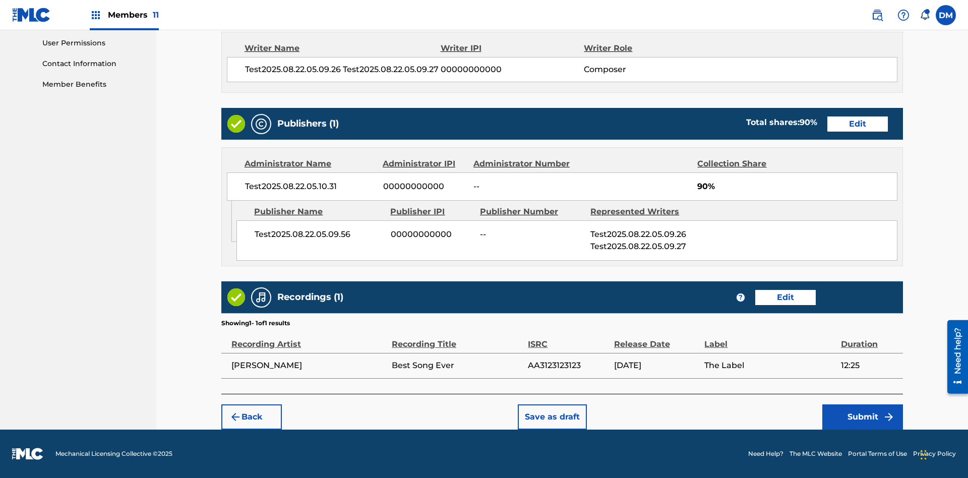
click at [862, 416] on button "Submit" at bounding box center [862, 416] width 81 height 25
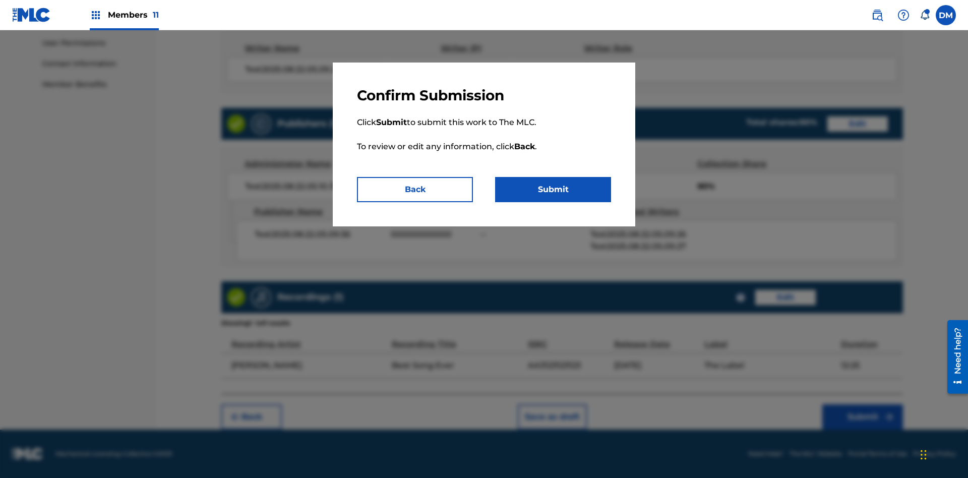
click at [553, 189] on button "Submit" at bounding box center [553, 189] width 116 height 25
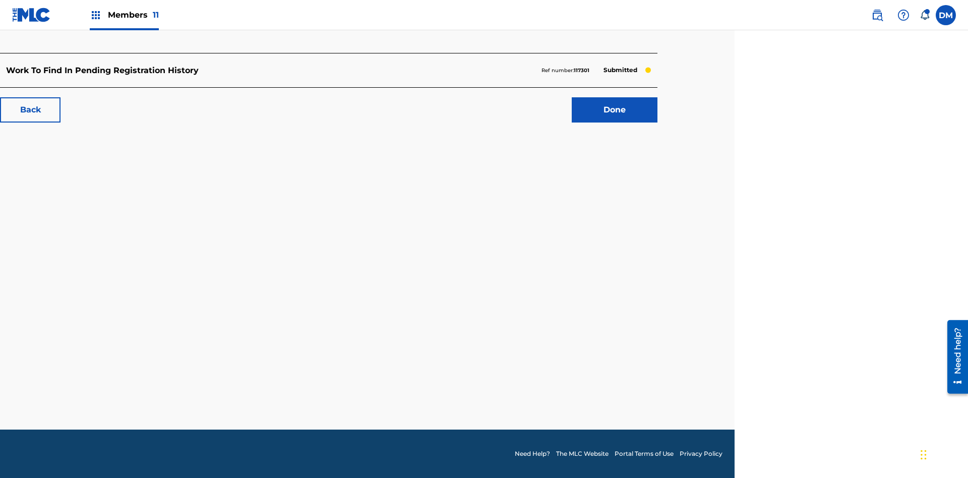
click at [614, 110] on link "Done" at bounding box center [615, 109] width 86 height 25
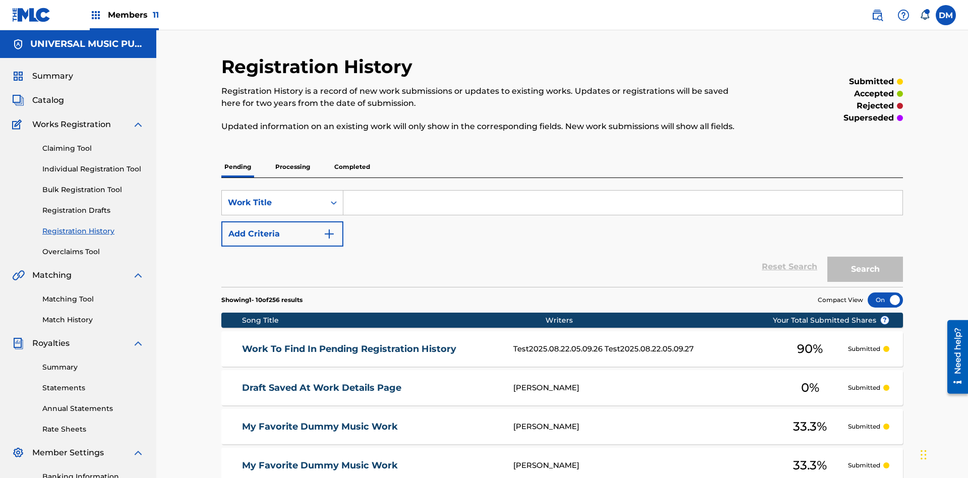
scroll to position [136, 0]
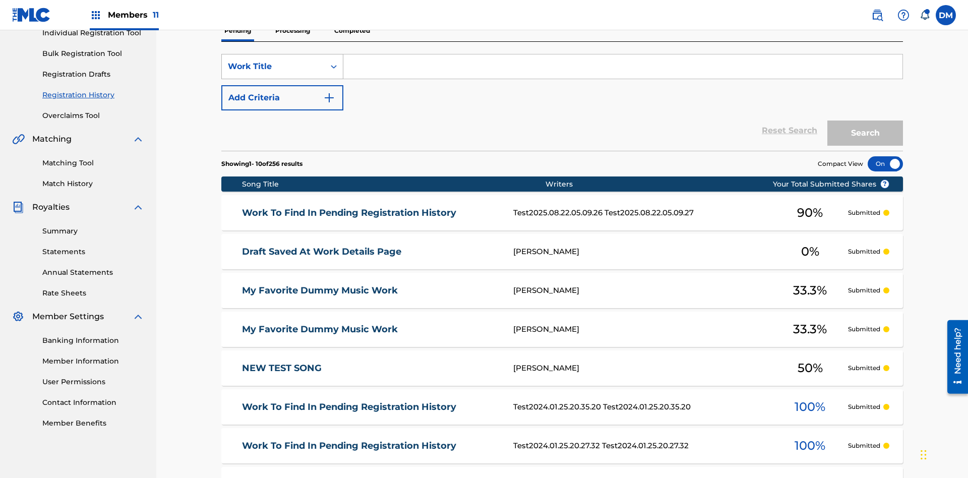
click at [273, 67] on div "Work Title" at bounding box center [273, 66] width 91 height 12
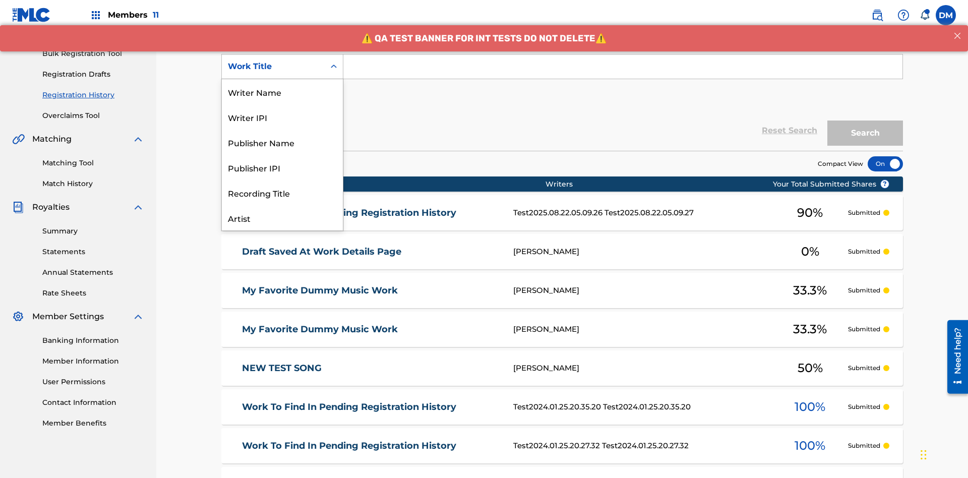
scroll to position [50, 0]
click at [282, 218] on div "Work Title" at bounding box center [282, 217] width 121 height 25
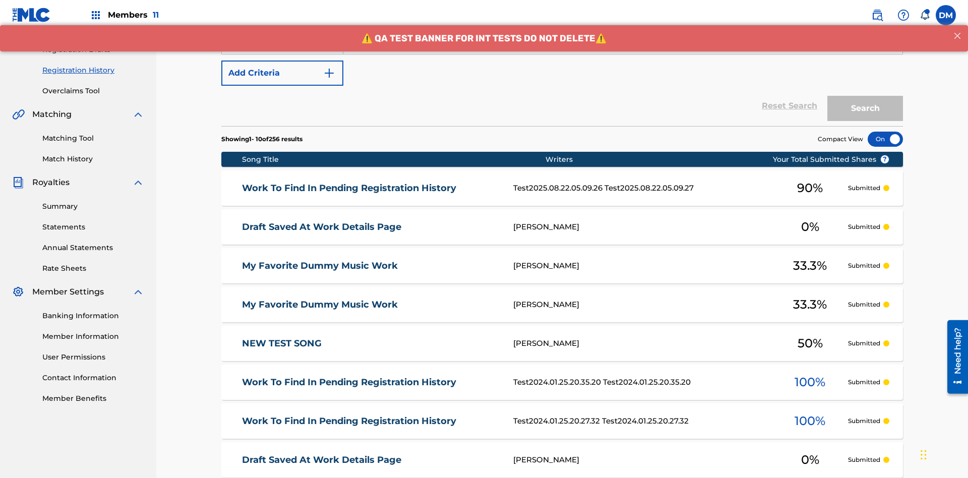
click at [282, 73] on button "Add Criteria" at bounding box center [282, 72] width 122 height 25
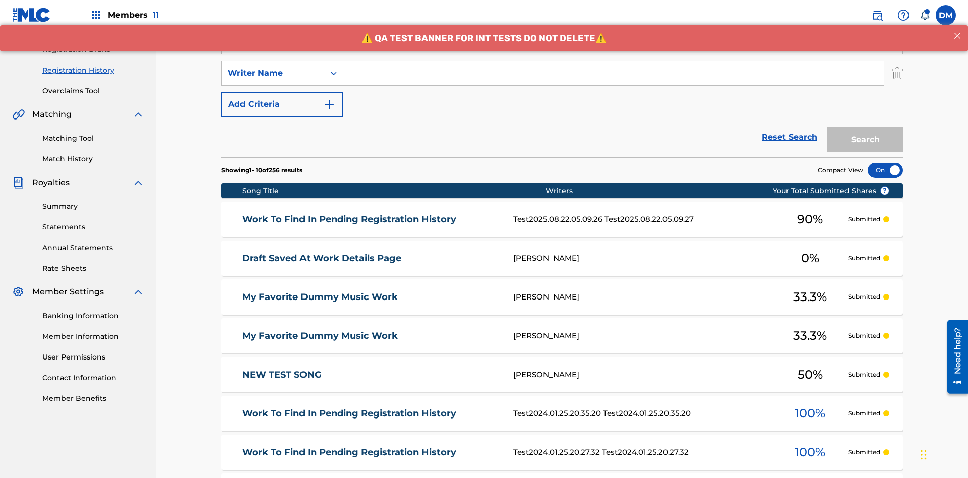
scroll to position [167, 0]
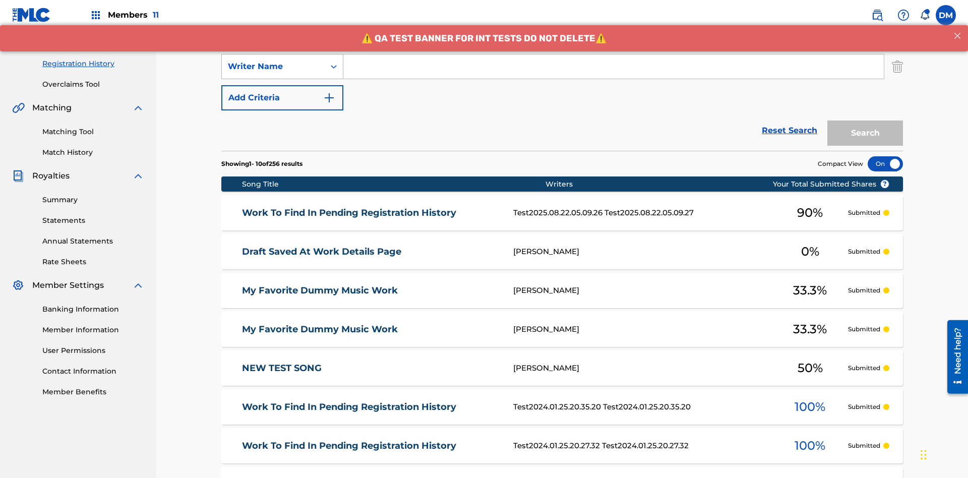
click at [273, 67] on div "Writer Name" at bounding box center [273, 66] width 91 height 12
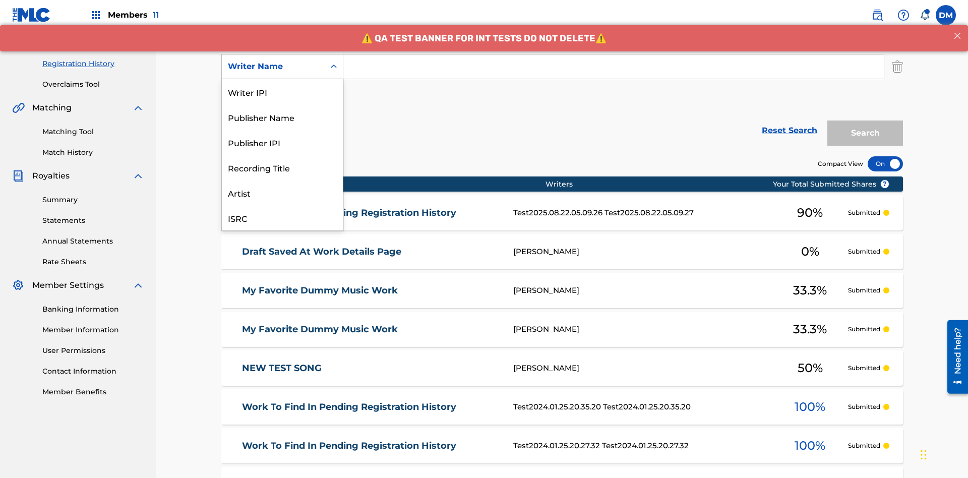
scroll to position [25, 0]
click at [282, 142] on div "Recording Title" at bounding box center [282, 142] width 121 height 25
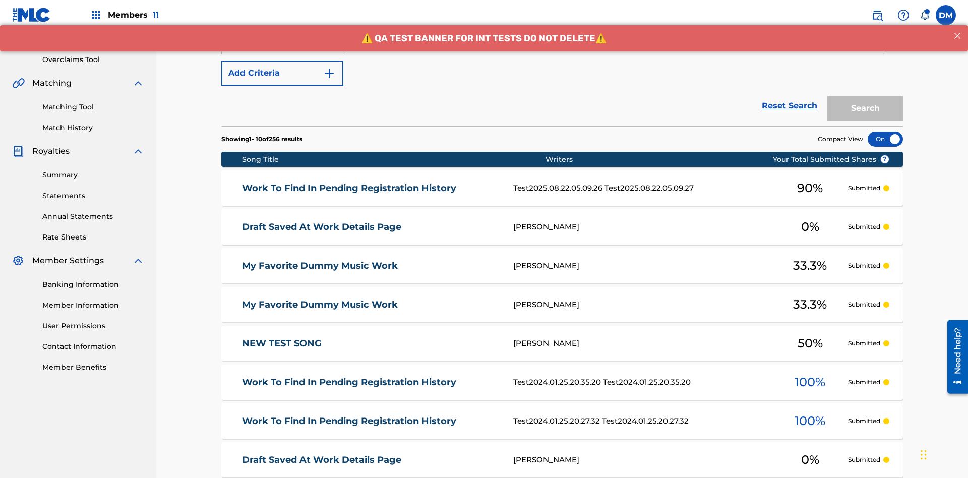
click at [282, 73] on button "Add Criteria" at bounding box center [282, 72] width 122 height 25
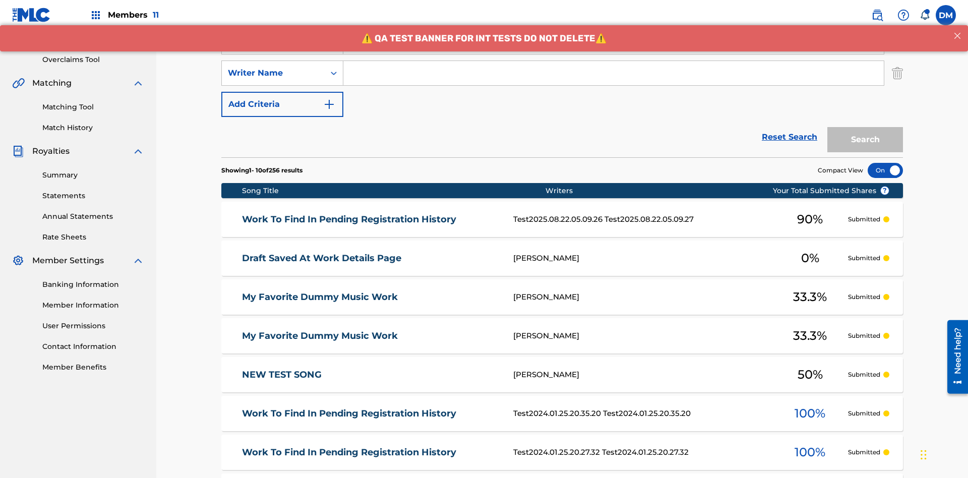
scroll to position [199, 0]
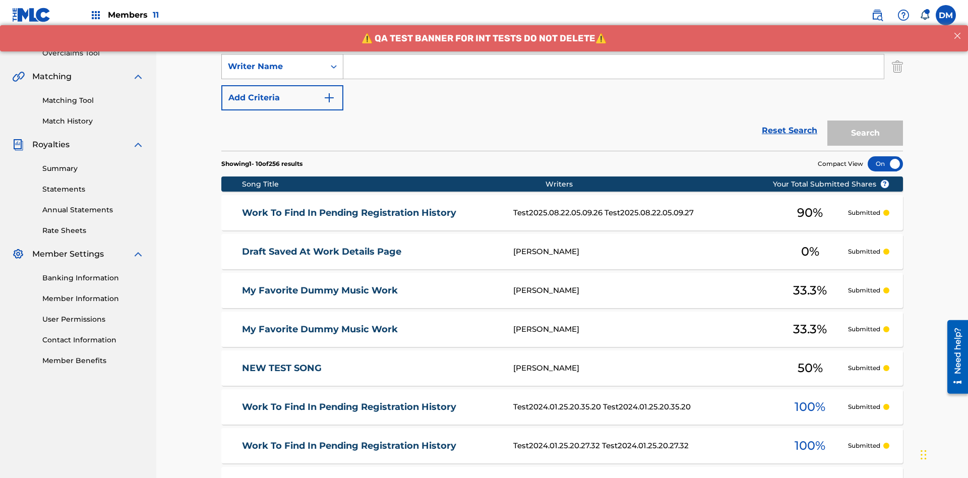
click at [273, 67] on div "Writer Name" at bounding box center [273, 66] width 91 height 12
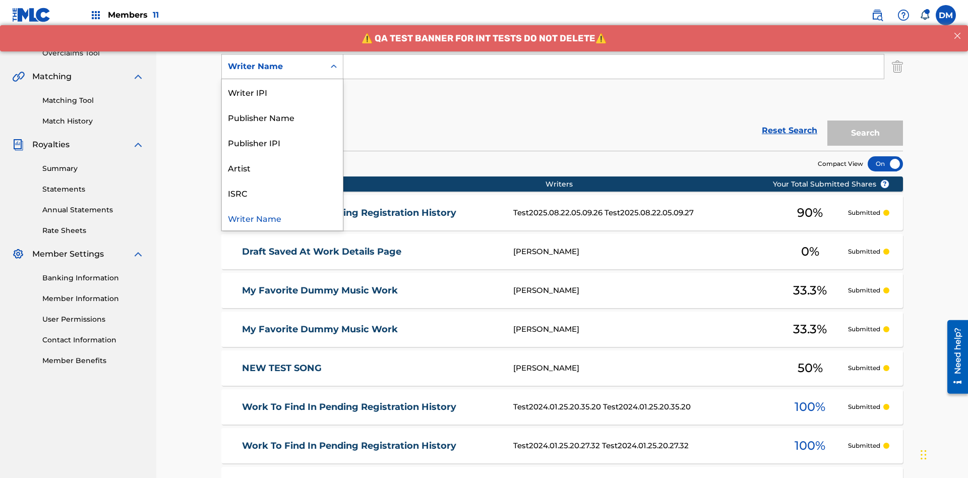
click at [282, 193] on div "ISRC" at bounding box center [282, 192] width 121 height 25
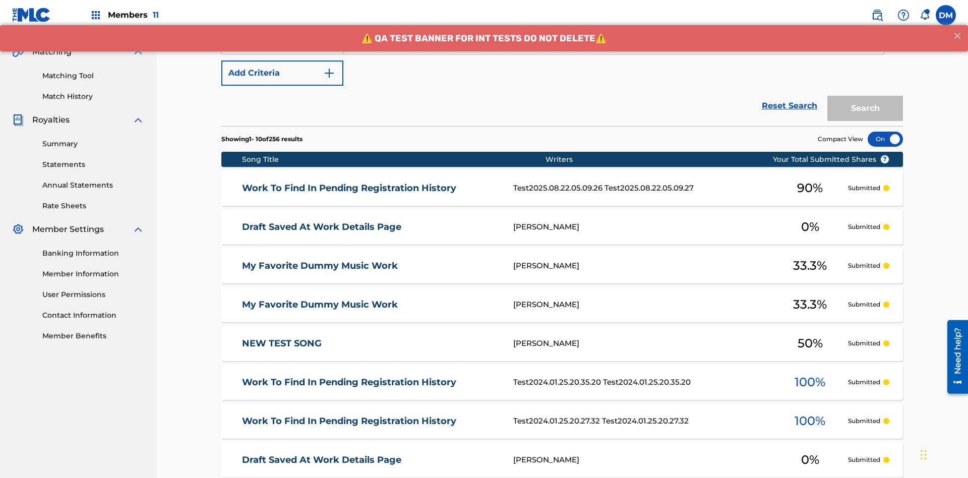
click at [282, 73] on button "Add Criteria" at bounding box center [282, 72] width 122 height 25
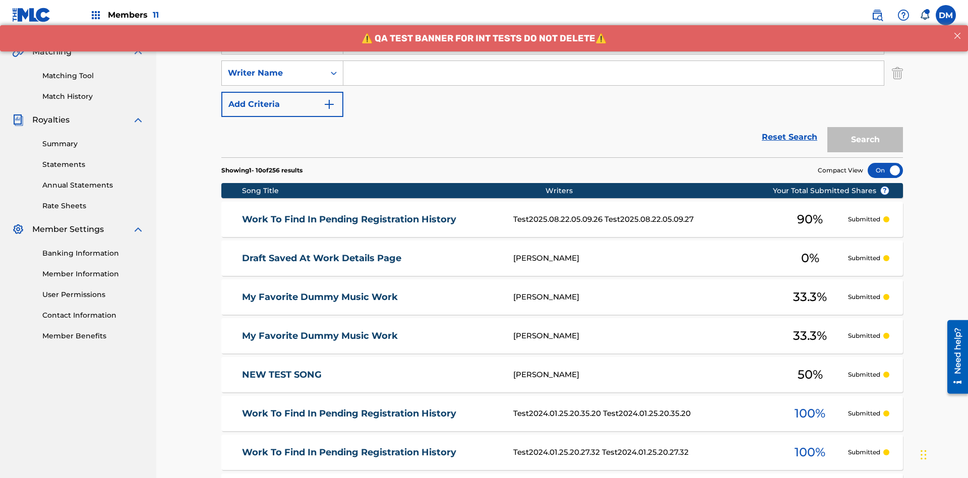
scroll to position [230, 0]
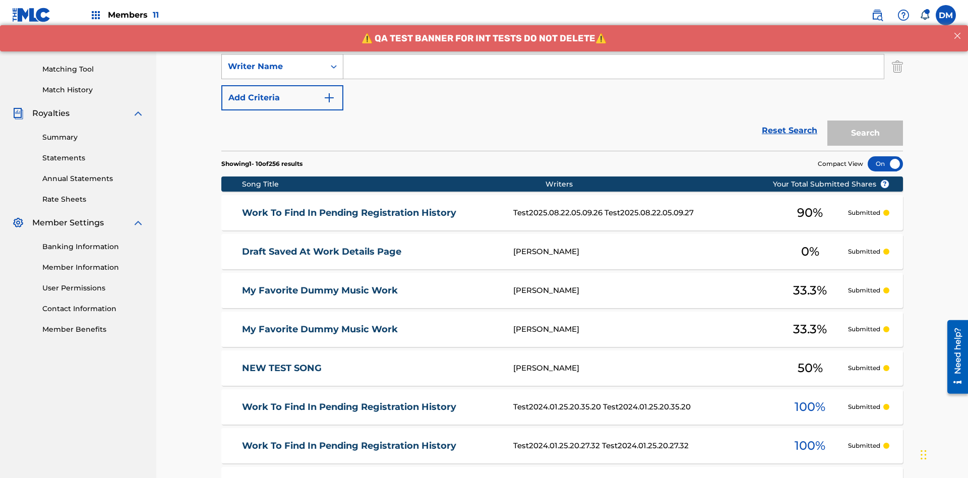
click at [273, 67] on div "Writer Name" at bounding box center [273, 66] width 91 height 12
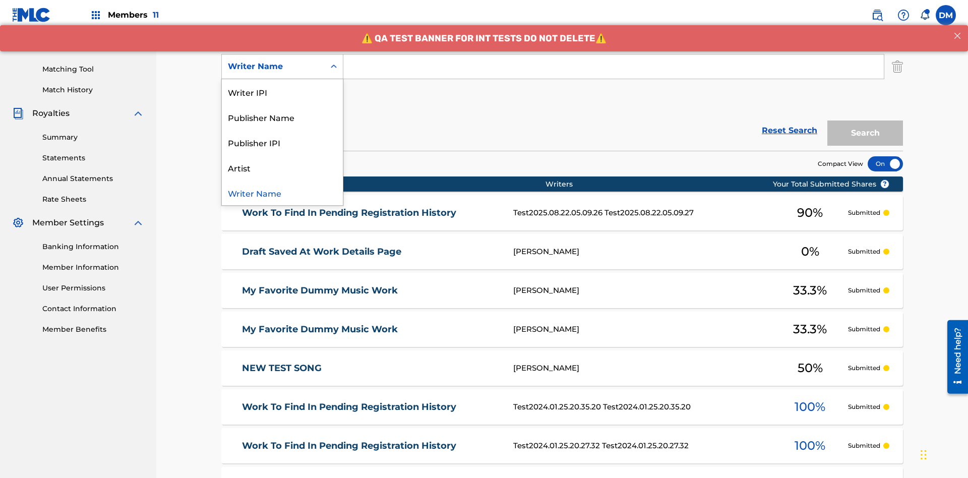
click at [282, 142] on div "Publisher IPI" at bounding box center [282, 142] width 121 height 25
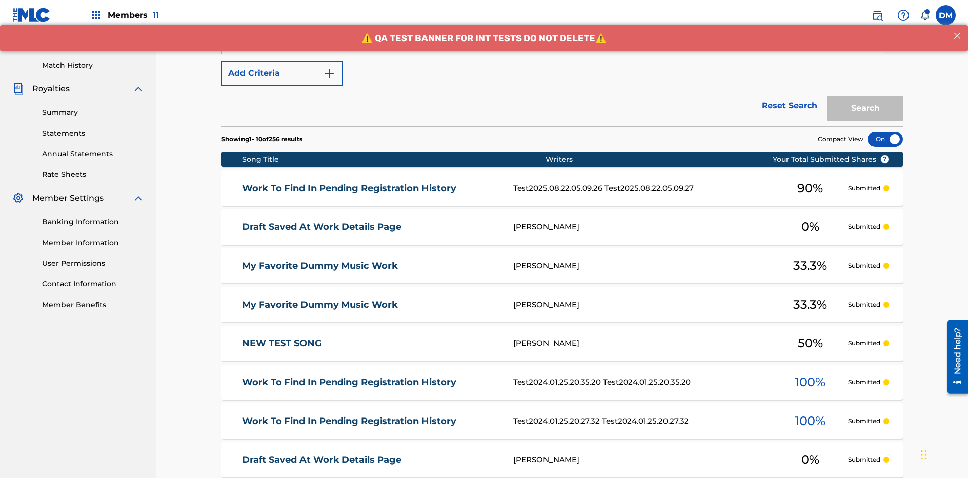
click at [282, 73] on button "Add Criteria" at bounding box center [282, 72] width 122 height 25
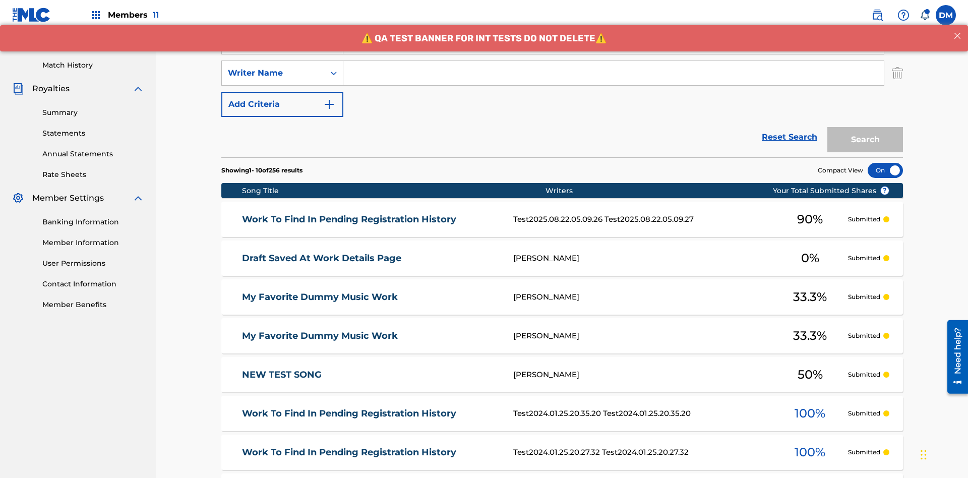
scroll to position [261, 0]
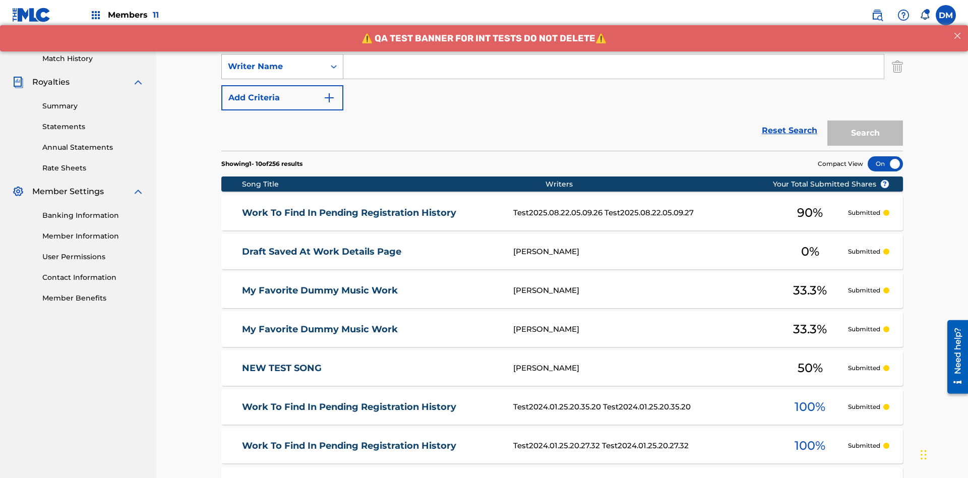
click at [273, 67] on div "Writer Name" at bounding box center [273, 66] width 91 height 12
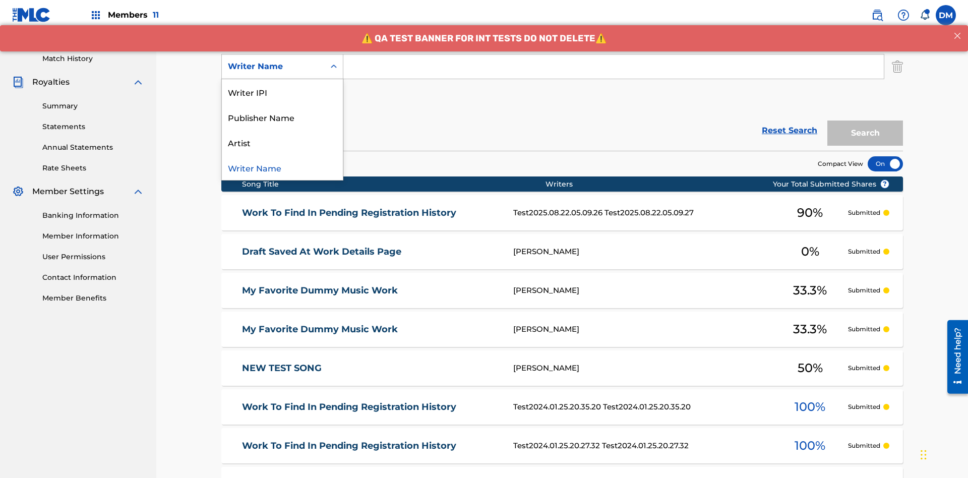
click at [282, 142] on div "Artist" at bounding box center [282, 142] width 121 height 25
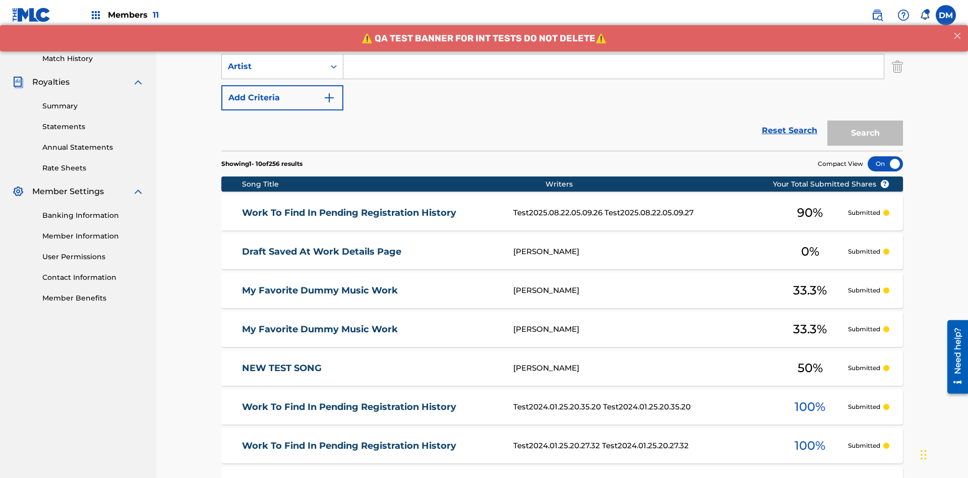
scroll to position [130, 0]
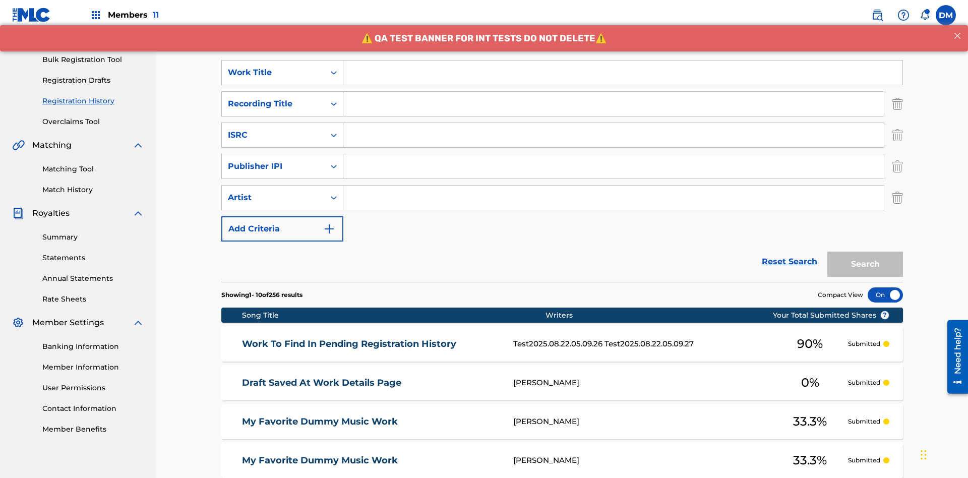
click at [622, 73] on input "Search Form" at bounding box center [622, 72] width 559 height 24
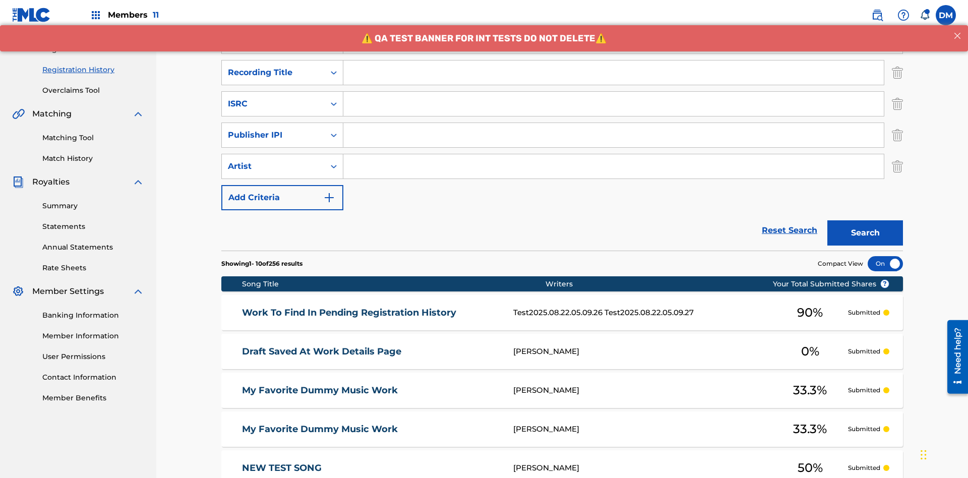
type input "Work to find in Pending Registration History"
click at [613, 73] on input "Search Form" at bounding box center [613, 72] width 540 height 24
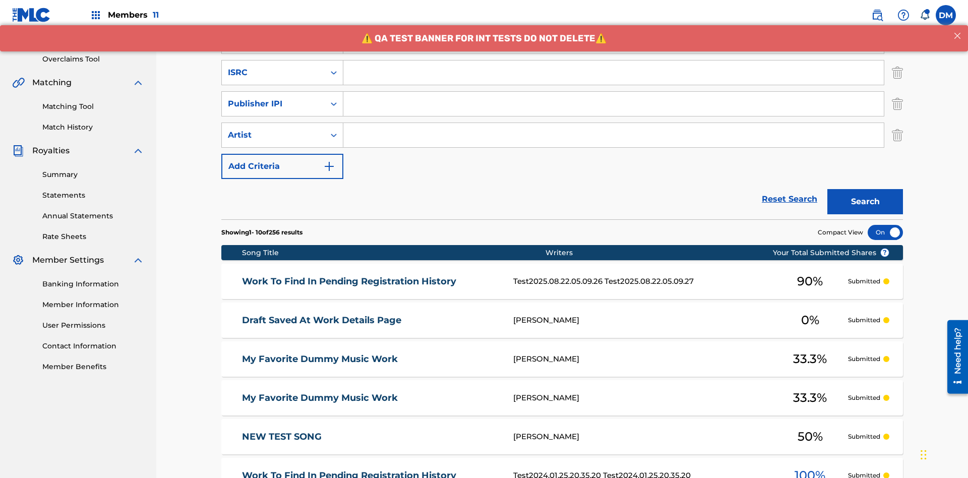
type input "Best Song Ever"
click at [613, 73] on input "Search Form" at bounding box center [613, 72] width 540 height 24
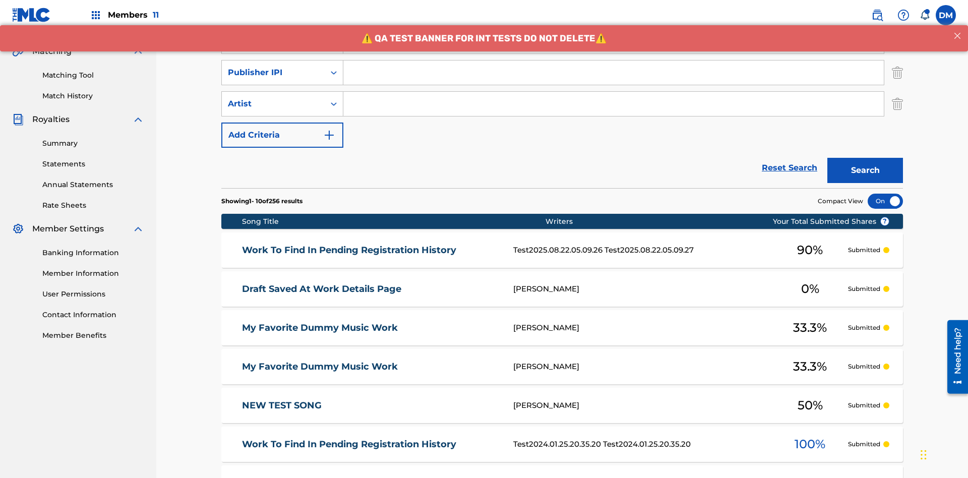
type input "AA3123123123"
click at [613, 73] on input "Search Form" at bounding box center [613, 72] width 540 height 24
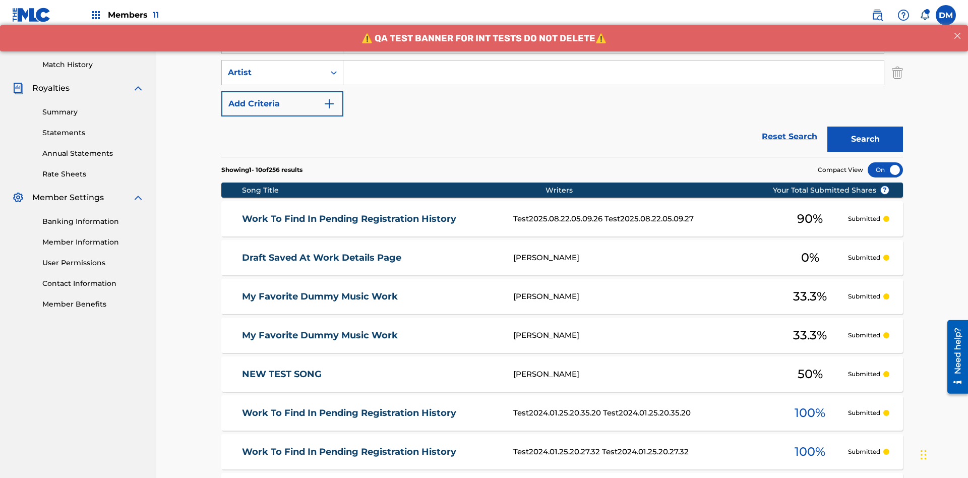
type input "00000000000"
click at [613, 73] on input "Search Form" at bounding box center [613, 72] width 540 height 24
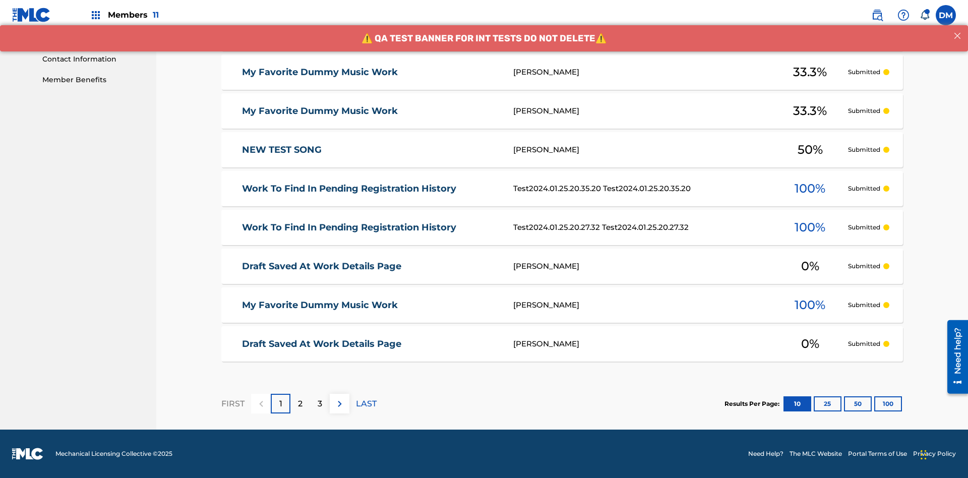
type input "[PERSON_NAME]"
click at [874, 403] on button "100" at bounding box center [888, 403] width 28 height 15
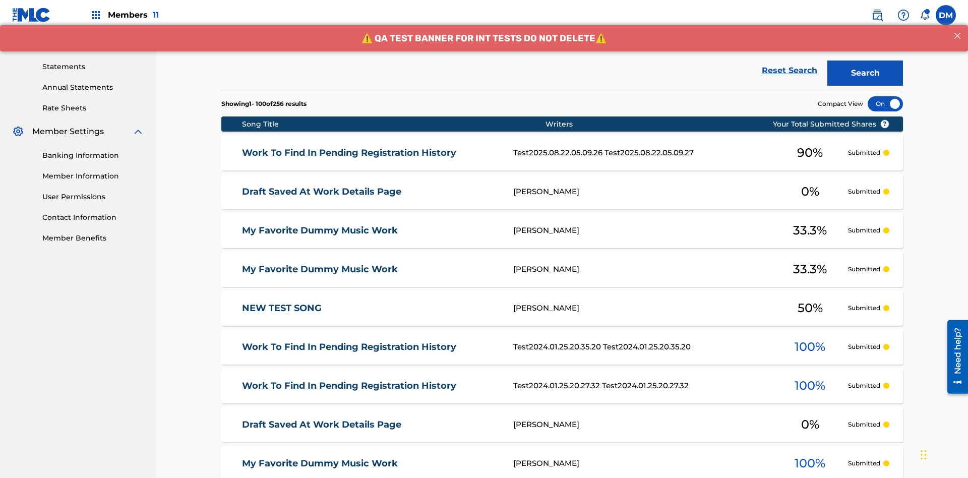
click at [865, 73] on button "Search" at bounding box center [865, 72] width 76 height 25
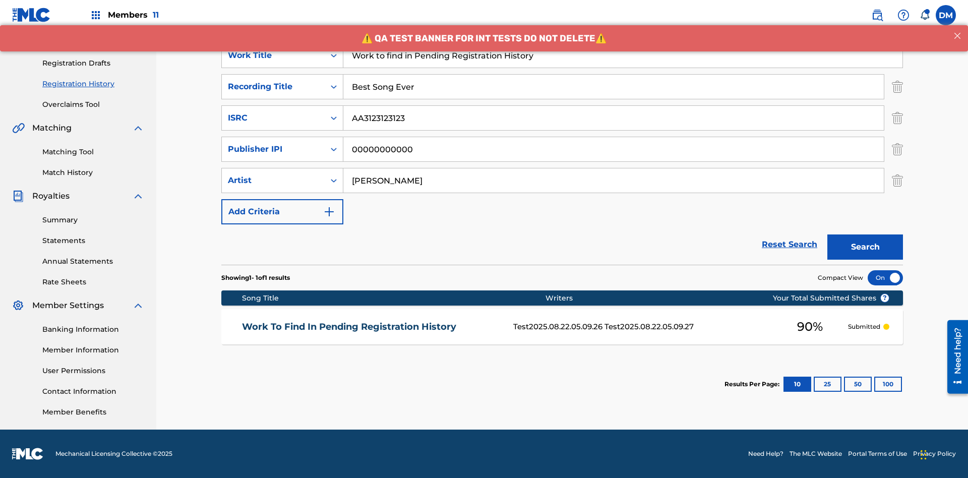
click at [885, 278] on div at bounding box center [884, 277] width 35 height 15
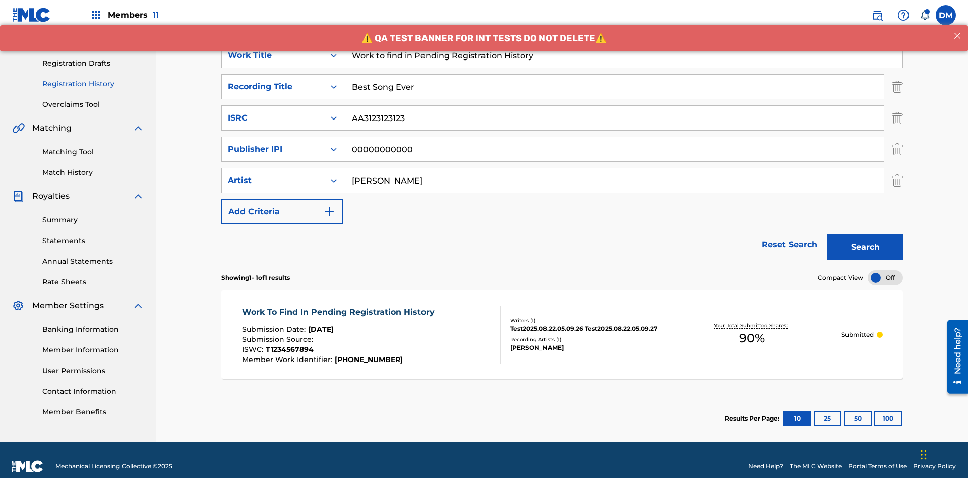
scroll to position [160, 0]
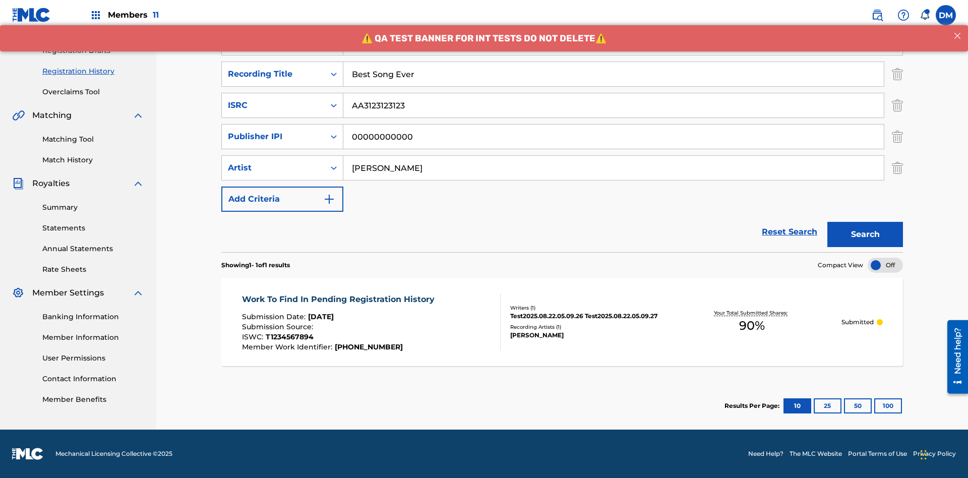
click at [751, 326] on span "90 %" at bounding box center [752, 325] width 26 height 18
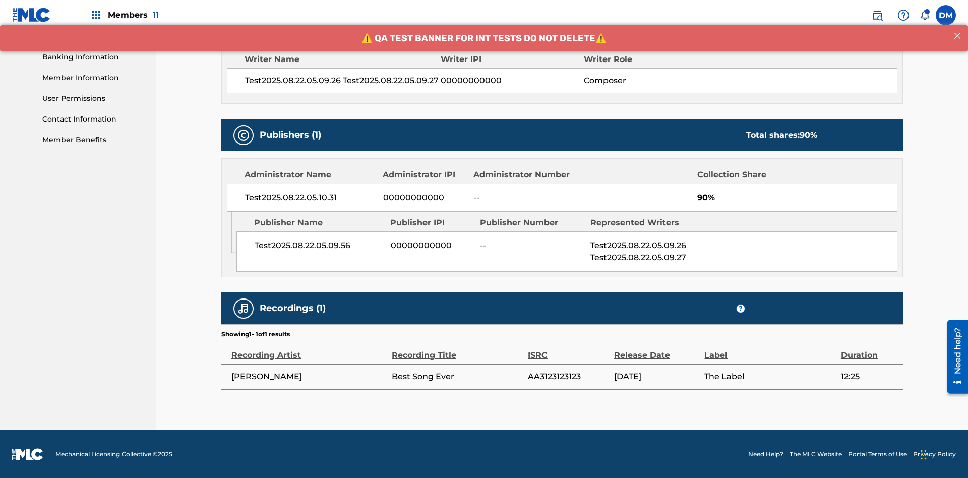
scroll to position [420, 0]
